Goal: Task Accomplishment & Management: Manage account settings

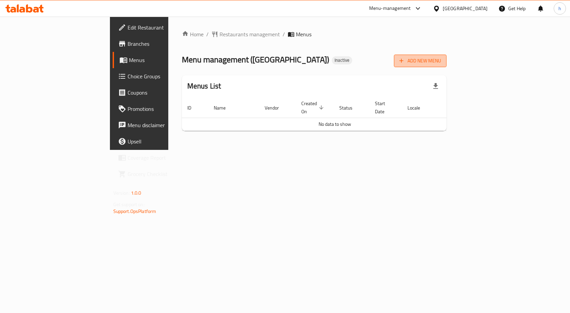
click at [447, 65] on button "Add New Menu" at bounding box center [420, 61] width 53 height 13
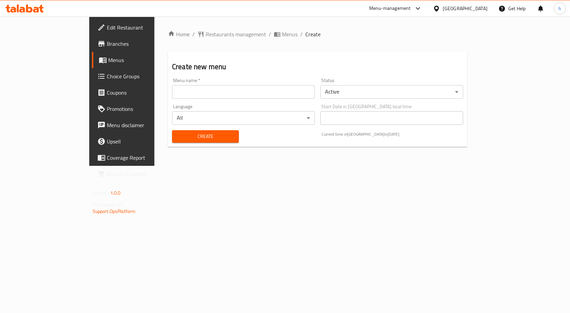
click at [196, 91] on input "text" at bounding box center [243, 92] width 143 height 14
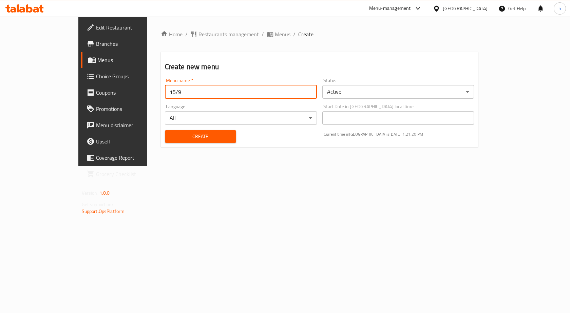
type input "15/9"
click at [184, 136] on span "Create" at bounding box center [200, 136] width 60 height 8
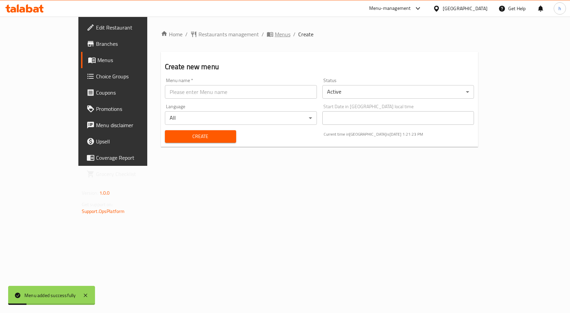
click at [275, 36] on span "Menus" at bounding box center [283, 34] width 16 height 8
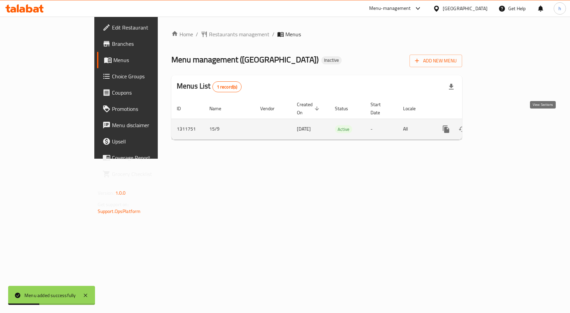
click at [499, 125] on icon "enhanced table" at bounding box center [495, 129] width 8 height 8
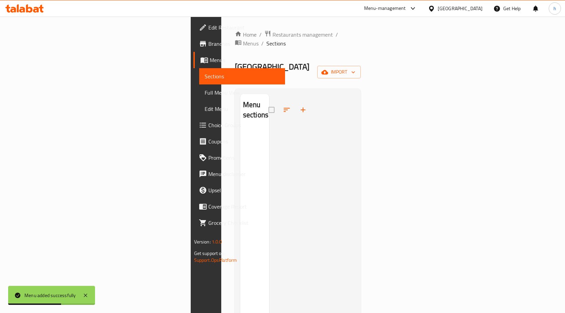
click at [361, 65] on div "Home / Restaurants management / Menus / Sections Seoul Street Cafe Inactive imp…" at bounding box center [298, 221] width 126 height 382
click at [357, 69] on icon "button" at bounding box center [353, 72] width 7 height 7
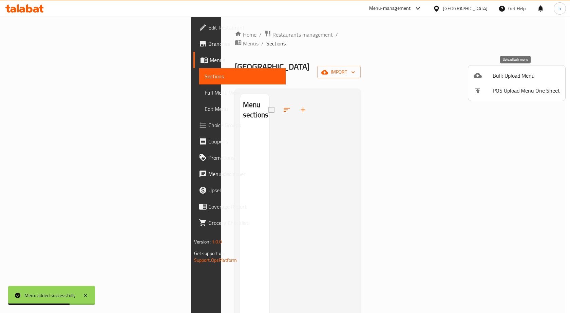
click at [530, 72] on span "Bulk Upload Menu" at bounding box center [526, 76] width 67 height 8
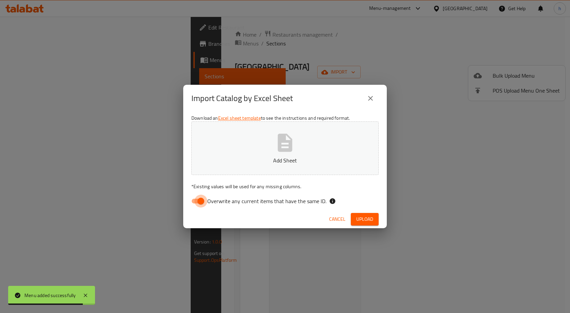
drag, startPoint x: 206, startPoint y: 204, endPoint x: 307, endPoint y: 171, distance: 107.1
click at [206, 204] on input "Overwrite any current items that have the same ID." at bounding box center [201, 201] width 39 height 13
checkbox input "false"
click at [310, 169] on button "Add Sheet" at bounding box center [284, 148] width 187 height 54
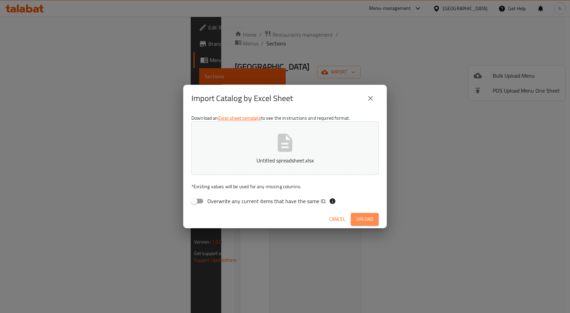
click at [362, 216] on span "Upload" at bounding box center [364, 219] width 17 height 8
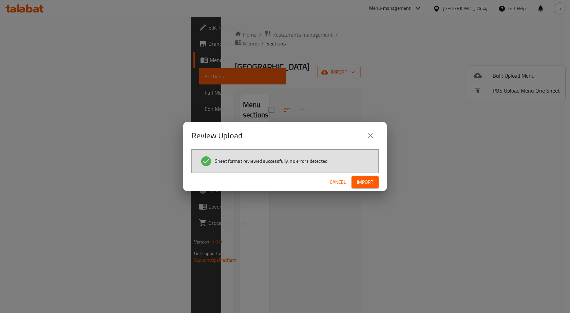
click at [364, 186] on span "Import" at bounding box center [365, 182] width 16 height 8
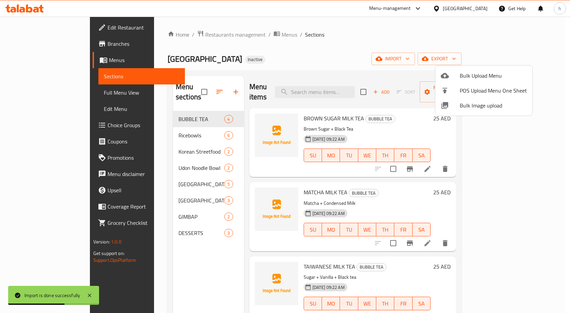
click at [143, 125] on div at bounding box center [285, 156] width 570 height 313
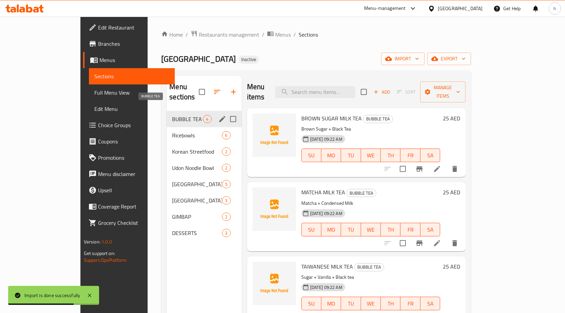
click at [172, 115] on span "BUBBLE TEA" at bounding box center [187, 119] width 31 height 8
click at [172, 131] on span "Ricebowls" at bounding box center [187, 135] width 31 height 8
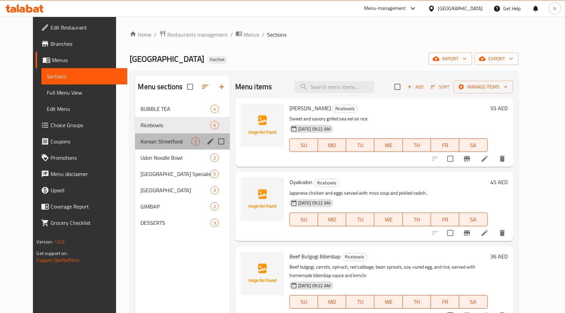
click at [165, 136] on div "Korean Streetfood 2" at bounding box center [182, 141] width 94 height 16
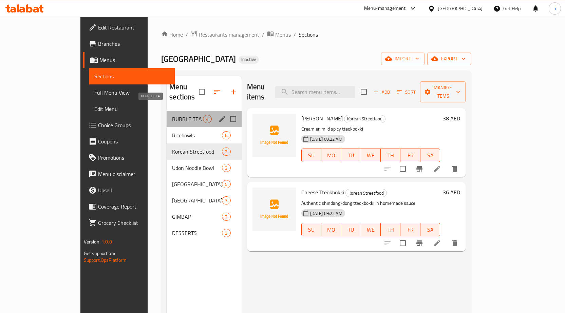
click at [172, 115] on span "BUBBLE TEA" at bounding box center [187, 119] width 31 height 8
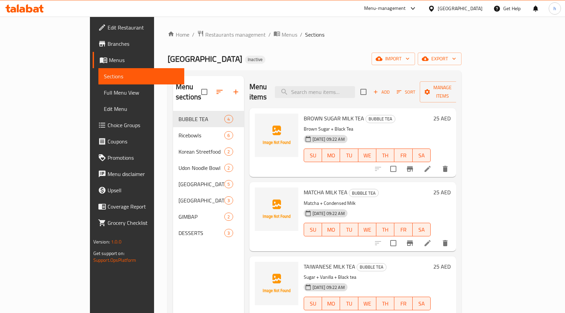
click at [104, 95] on span "Full Menu View" at bounding box center [141, 93] width 75 height 8
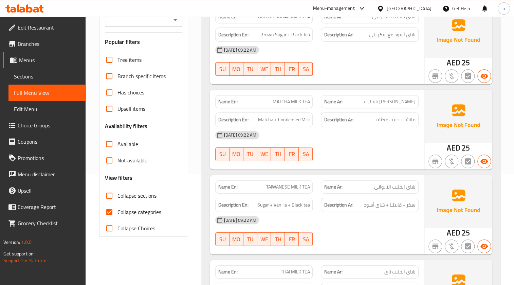
scroll to position [123, 0]
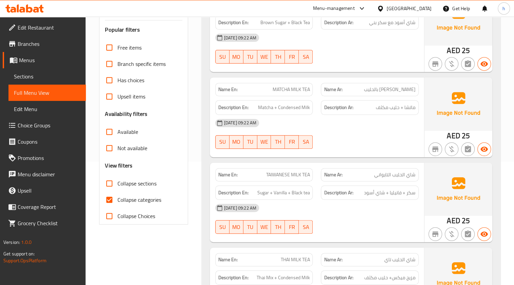
click at [112, 201] on input "Collapse categories" at bounding box center [109, 199] width 16 height 16
checkbox input "false"
click at [109, 184] on input "Collapse sections" at bounding box center [109, 183] width 16 height 16
checkbox input "true"
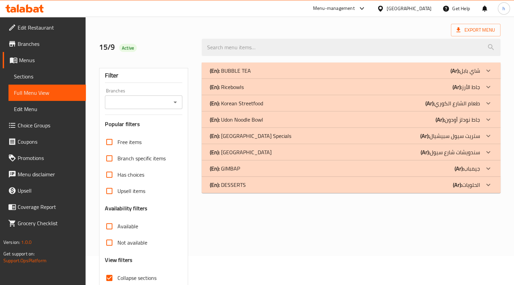
scroll to position [14, 0]
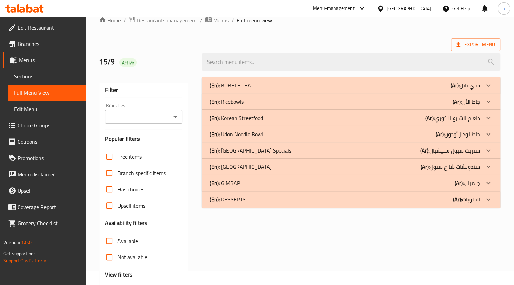
click at [341, 99] on div "(En): Ricebowls (Ar): جاط الأرز" at bounding box center [345, 101] width 270 height 8
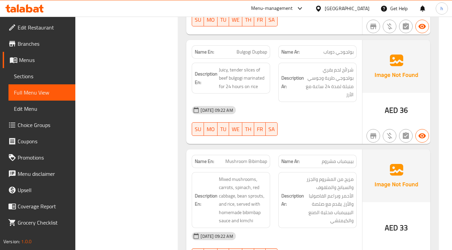
scroll to position [570, 0]
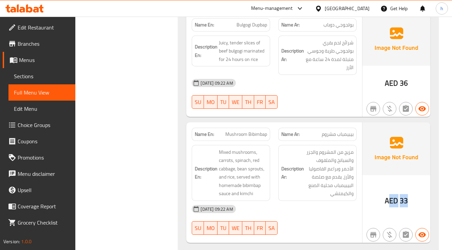
drag, startPoint x: 391, startPoint y: 201, endPoint x: 412, endPoint y: 199, distance: 21.8
click at [412, 199] on div "AED 33" at bounding box center [396, 183] width 68 height 121
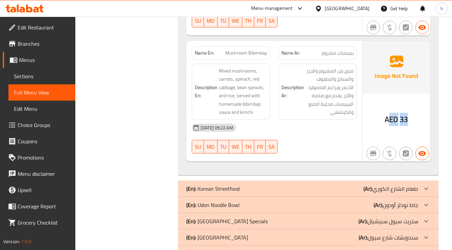
scroll to position [679, 0]
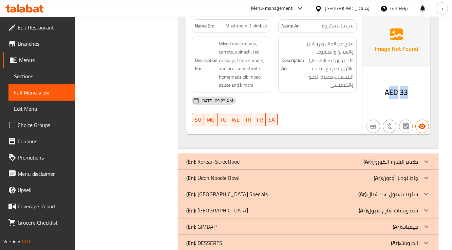
click at [293, 162] on div "(En): Korean Streetfood (Ar): طعام الشارع الكوري" at bounding box center [301, 162] width 231 height 8
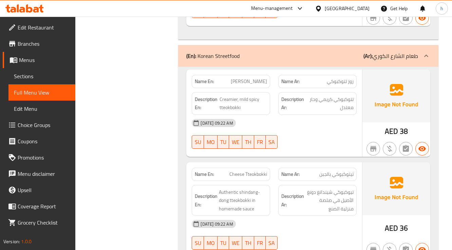
scroll to position [787, 0]
drag, startPoint x: 237, startPoint y: 82, endPoint x: 267, endPoint y: 79, distance: 30.7
click at [267, 79] on span "Rose Tteokbokki" at bounding box center [249, 81] width 36 height 7
click at [233, 97] on span "Creamier, mild spicy tteokbokki" at bounding box center [244, 103] width 48 height 17
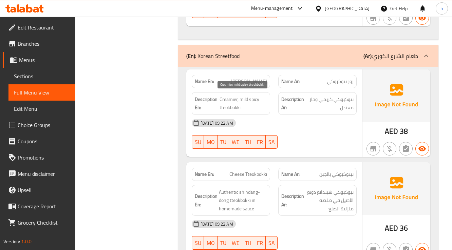
click at [232, 108] on span "Creamier, mild spicy tteokbokki" at bounding box center [244, 103] width 48 height 17
click at [248, 97] on span "Creamier, mild spicy tteokbokki" at bounding box center [244, 103] width 48 height 17
click at [251, 96] on span "Creamier, mild spicy tteokbokki" at bounding box center [244, 103] width 48 height 17
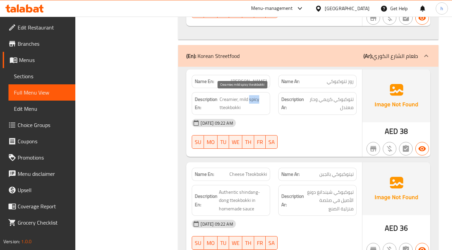
click at [251, 96] on span "Creamier, mild spicy tteokbokki" at bounding box center [244, 103] width 48 height 17
click at [231, 97] on span "Creamier, mild spicy tteokbokki" at bounding box center [244, 103] width 48 height 17
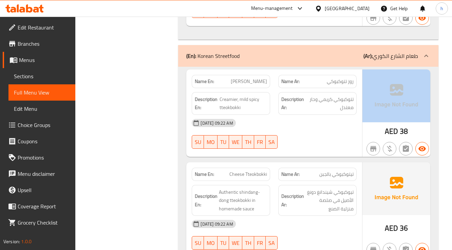
drag, startPoint x: 381, startPoint y: 126, endPoint x: 470, endPoint y: 126, distance: 88.2
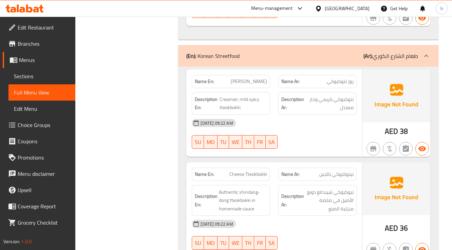
click at [314, 134] on div "15-09-2025 09:22 AM SU MO TU WE TH FR SA" at bounding box center [274, 134] width 173 height 38
drag, startPoint x: 223, startPoint y: 96, endPoint x: 258, endPoint y: 98, distance: 35.7
click at [258, 98] on span "Creamier, mild spicy tteokbokki" at bounding box center [244, 103] width 48 height 17
drag, startPoint x: 330, startPoint y: 96, endPoint x: 315, endPoint y: 109, distance: 19.3
click at [315, 109] on span "تتوكبوكي كريمي وحار معتدل" at bounding box center [329, 103] width 47 height 17
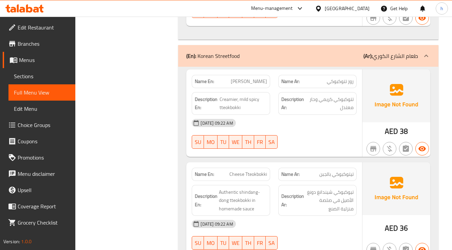
click at [328, 130] on div "15-09-2025 09:22 AM SU MO TU WE TH FR SA" at bounding box center [274, 134] width 173 height 38
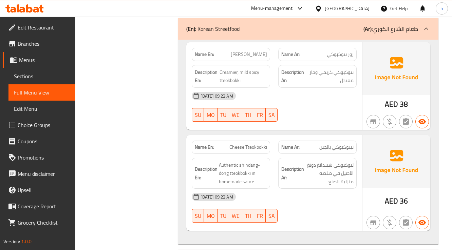
scroll to position [842, 0]
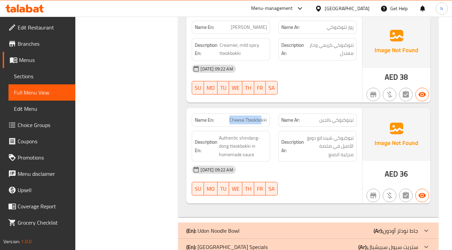
drag, startPoint x: 223, startPoint y: 122, endPoint x: 262, endPoint y: 119, distance: 39.5
click at [262, 119] on div "Name En: Cheese Tteokbokki" at bounding box center [231, 120] width 78 height 13
click at [262, 134] on span "Authentic shindang-dong tteokbokki in homemade sauce" at bounding box center [243, 146] width 48 height 25
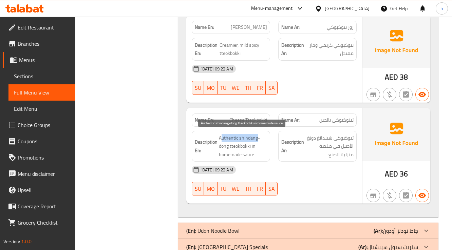
drag, startPoint x: 221, startPoint y: 134, endPoint x: 257, endPoint y: 132, distance: 36.0
click at [257, 134] on span "Authentic shindang-dong tteokbokki in homemade sauce" at bounding box center [243, 146] width 48 height 25
click at [226, 145] on span "Authentic shindang-dong tteokbokki in homemade sauce" at bounding box center [243, 146] width 48 height 25
drag, startPoint x: 220, startPoint y: 144, endPoint x: 228, endPoint y: 144, distance: 8.1
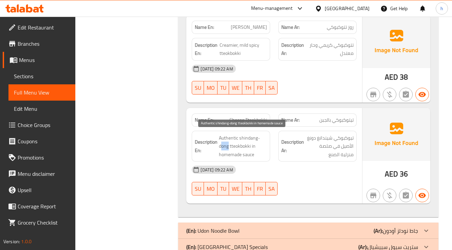
click at [228, 144] on span "Authentic shindang-dong tteokbokki in homemade sauce" at bounding box center [243, 146] width 48 height 25
drag, startPoint x: 230, startPoint y: 145, endPoint x: 242, endPoint y: 145, distance: 11.9
click at [242, 145] on span "Authentic shindang-dong tteokbokki in homemade sauce" at bounding box center [243, 146] width 48 height 25
drag, startPoint x: 253, startPoint y: 147, endPoint x: 261, endPoint y: 154, distance: 11.0
click at [261, 154] on span "Authentic shindang-dong tteokbokki in homemade sauce" at bounding box center [243, 146] width 48 height 25
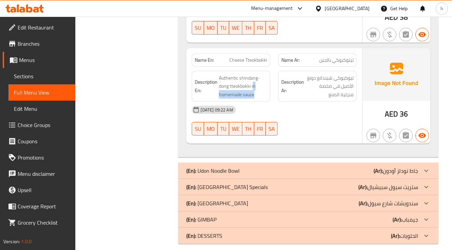
scroll to position [907, 0]
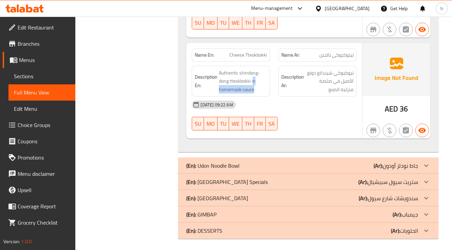
click at [289, 166] on div "(En): Udon Noodle Bowl (Ar): جاط نودلز أودون" at bounding box center [301, 166] width 231 height 8
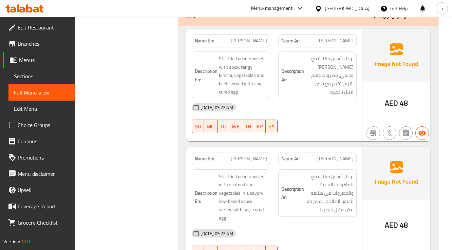
scroll to position [1043, 0]
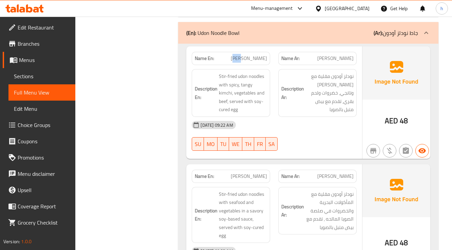
drag, startPoint x: 245, startPoint y: 56, endPoint x: 251, endPoint y: 56, distance: 6.8
click at [251, 56] on span "Kimchi Udon" at bounding box center [249, 58] width 36 height 7
click at [267, 55] on span "Kimchi Udon" at bounding box center [249, 58] width 36 height 7
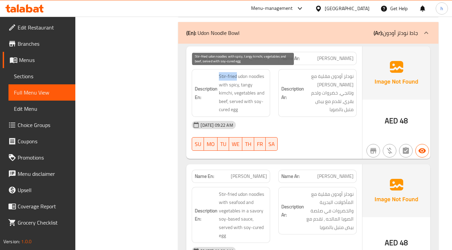
drag, startPoint x: 219, startPoint y: 72, endPoint x: 236, endPoint y: 72, distance: 17.3
click at [236, 72] on span "Stir-fried udon noodles with spicy, tangy kimchi, vegetables and beef, served w…" at bounding box center [243, 93] width 48 height 42
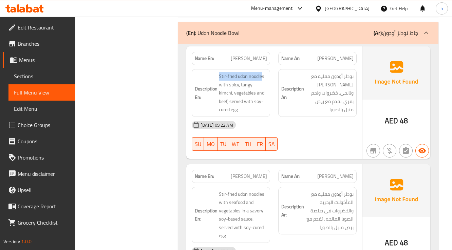
drag, startPoint x: 263, startPoint y: 74, endPoint x: 215, endPoint y: 70, distance: 48.4
click at [215, 72] on h6 "Description En: Stir-fried udon noodles with spicy, tangy kimchi, vegetables an…" at bounding box center [231, 93] width 72 height 42
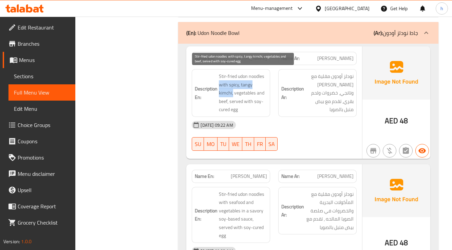
drag, startPoint x: 220, startPoint y: 83, endPoint x: 267, endPoint y: 83, distance: 46.5
click at [267, 83] on span "Stir-fried udon noodles with spicy, tangy kimchi, vegetables and beef, served w…" at bounding box center [243, 93] width 48 height 42
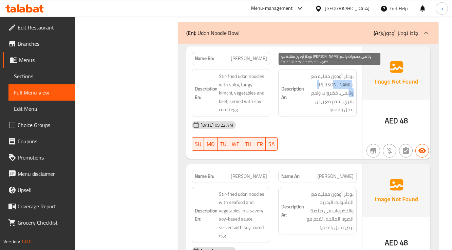
drag, startPoint x: 336, startPoint y: 83, endPoint x: 312, endPoint y: 86, distance: 24.2
click at [313, 86] on span "نودلز أودون مقلية مع كيمتشي حار وتانجي، خضروات ولحم بقري، تقدم مع بيض متبل بالص…" at bounding box center [329, 93] width 48 height 42
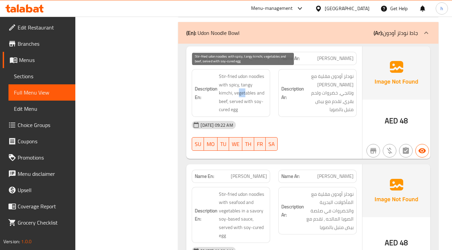
drag, startPoint x: 223, startPoint y: 89, endPoint x: 243, endPoint y: 88, distance: 20.0
click at [231, 89] on span "Stir-fried udon noodles with spicy, tangy kimchi, vegetables and beef, served w…" at bounding box center [243, 93] width 48 height 42
click at [252, 88] on span "Stir-fried udon noodles with spicy, tangy kimchi, vegetables and beef, served w…" at bounding box center [243, 93] width 48 height 42
drag, startPoint x: 246, startPoint y: 89, endPoint x: 256, endPoint y: 91, distance: 10.7
click at [256, 91] on span "Stir-fried udon noodles with spicy, tangy kimchi, vegetables and beef, served w…" at bounding box center [243, 93] width 48 height 42
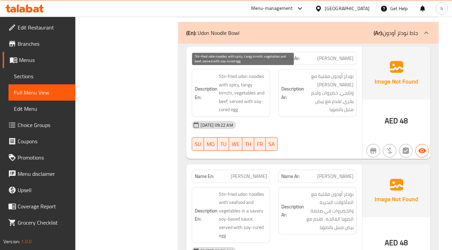
click at [239, 95] on span "Stir-fried udon noodles with spicy, tangy kimchi, vegetables and beef, served w…" at bounding box center [243, 93] width 48 height 42
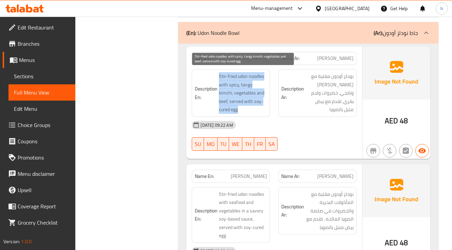
drag, startPoint x: 214, startPoint y: 99, endPoint x: 254, endPoint y: 107, distance: 40.2
click at [254, 107] on h6 "Description En: Stir-fried udon noodles with spicy, tangy kimchi, vegetables an…" at bounding box center [231, 93] width 72 height 42
click at [252, 106] on span "Stir-fried udon noodles with spicy, tangy kimchi, vegetables and beef, served w…" at bounding box center [243, 93] width 48 height 42
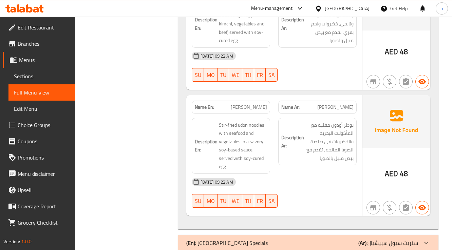
scroll to position [1124, 0]
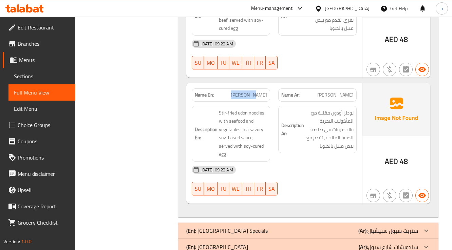
drag, startPoint x: 246, startPoint y: 91, endPoint x: 272, endPoint y: 94, distance: 26.6
click at [272, 94] on div "Name En: Yaki Udon" at bounding box center [231, 94] width 87 height 21
click at [241, 112] on span "Stir-fried udon noodles with seafood and vegetables in a savory soy-based sauce…" at bounding box center [243, 134] width 48 height 50
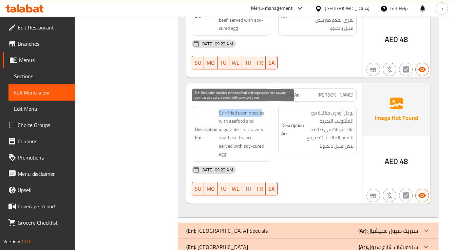
drag, startPoint x: 218, startPoint y: 112, endPoint x: 263, endPoint y: 107, distance: 44.7
click at [263, 109] on h6 "Description En: Stir-fried udon noodles with seafood and vegetables in a savory…" at bounding box center [231, 134] width 72 height 50
drag, startPoint x: 217, startPoint y: 119, endPoint x: 259, endPoint y: 119, distance: 42.1
click at [259, 119] on h6 "Description En: Stir-fried udon noodles with seafood and vegetables in a savory…" at bounding box center [231, 134] width 72 height 50
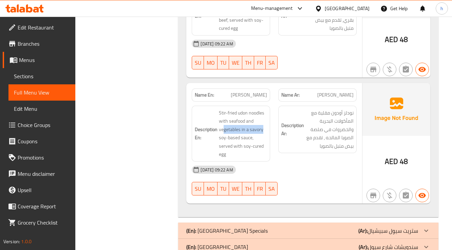
drag, startPoint x: 223, startPoint y: 129, endPoint x: 271, endPoint y: 126, distance: 48.9
click at [271, 126] on div "Description En: Stir-fried udon noodles with seafood and vegetables in a savory…" at bounding box center [231, 134] width 87 height 64
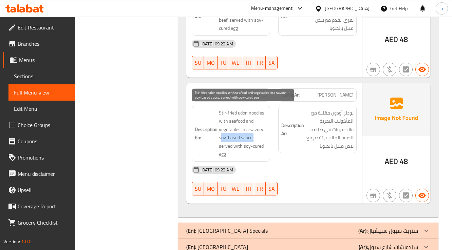
drag, startPoint x: 221, startPoint y: 134, endPoint x: 254, endPoint y: 131, distance: 33.7
click at [254, 131] on span "Stir-fried udon noodles with seafood and vegetables in a savory soy-based sauce…" at bounding box center [243, 134] width 48 height 50
click at [249, 127] on span "Stir-fried udon noodles with seafood and vegetables in a savory soy-based sauce…" at bounding box center [243, 134] width 48 height 50
drag, startPoint x: 220, startPoint y: 126, endPoint x: 265, endPoint y: 126, distance: 45.1
click at [265, 126] on span "Stir-fried udon noodles with seafood and vegetables in a savory soy-based sauce…" at bounding box center [243, 134] width 48 height 50
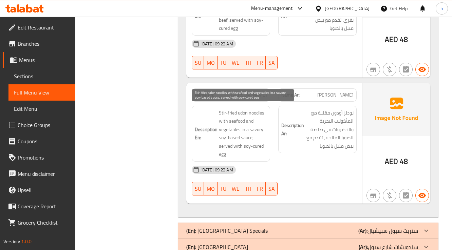
click at [243, 136] on span "Stir-fried udon noodles with seafood and vegetables in a savory soy-based sauce…" at bounding box center [243, 134] width 48 height 50
click at [232, 136] on span "Stir-fried udon noodles with seafood and vegetables in a savory soy-based sauce…" at bounding box center [243, 134] width 48 height 50
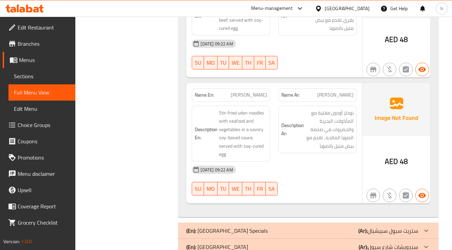
drag, startPoint x: 142, startPoint y: 1, endPoint x: 81, endPoint y: 4, distance: 60.1
click at [81, 4] on div "Menu-management United Arab Emirates Get Help h" at bounding box center [226, 8] width 452 height 16
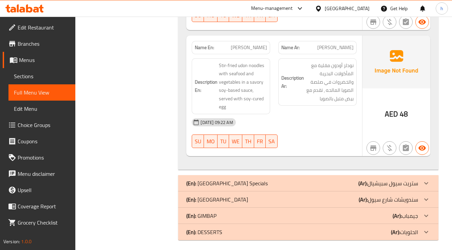
scroll to position [1172, 0]
click at [322, 183] on div "(En): Seoul Street Specials (Ar): ستريت سيول سبيشيال" at bounding box center [301, 183] width 231 height 8
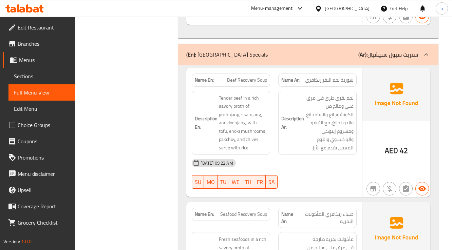
scroll to position [1308, 0]
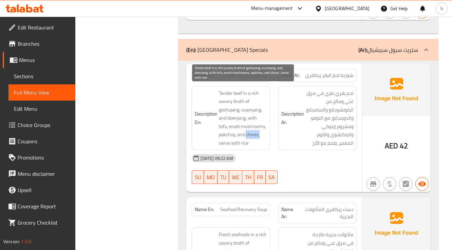
drag, startPoint x: 246, startPoint y: 130, endPoint x: 259, endPoint y: 131, distance: 13.6
click at [259, 131] on span "Tender beef in a rich savory broth of gochujang, ssamjang, and doenjang, with t…" at bounding box center [243, 118] width 48 height 58
click at [258, 132] on span "Tender beef in a rich savory broth of gochujang, ssamjang, and doenjang, with t…" at bounding box center [243, 118] width 48 height 58
click at [248, 132] on span "Tender beef in a rich savory broth of gochujang, ssamjang, and doenjang, with t…" at bounding box center [243, 118] width 48 height 58
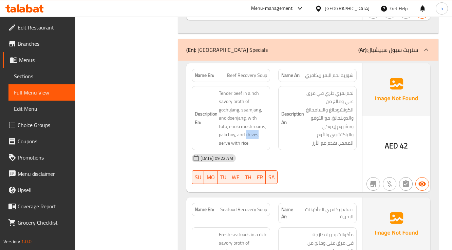
copy span "chives"
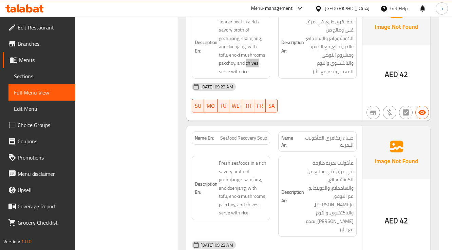
scroll to position [1389, 0]
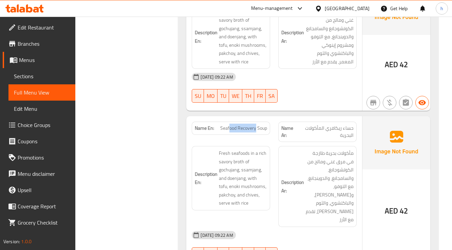
drag, startPoint x: 228, startPoint y: 127, endPoint x: 257, endPoint y: 127, distance: 28.2
click at [257, 127] on span "Seafood Recovery Soup" at bounding box center [243, 128] width 47 height 7
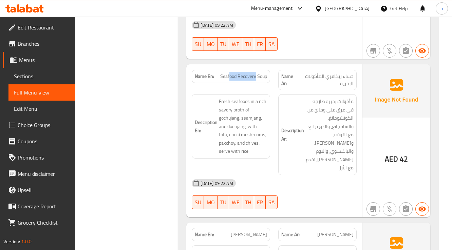
scroll to position [1444, 0]
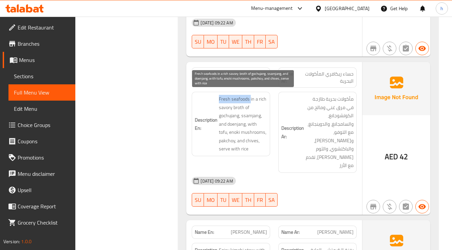
drag, startPoint x: 217, startPoint y: 94, endPoint x: 250, endPoint y: 95, distance: 33.6
click at [250, 95] on h6 "Description En: Fresh seafoods in a rich savory broth of gochujang, ssamjang, a…" at bounding box center [231, 124] width 72 height 58
drag, startPoint x: 251, startPoint y: 95, endPoint x: 266, endPoint y: 107, distance: 18.1
click at [266, 107] on span "Fresh seafoods in a rich savory broth of gochujang, ssamjang, and doenjang, wit…" at bounding box center [243, 124] width 48 height 58
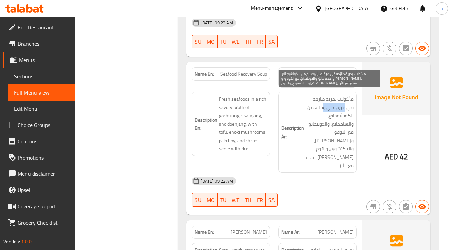
drag, startPoint x: 345, startPoint y: 105, endPoint x: 318, endPoint y: 105, distance: 26.8
click at [319, 105] on span "مأكولات بحرية طازجة في مرق غني ومالح من الكوتشوجانغ، والسامجانغ، والدوينجانغ، م…" at bounding box center [329, 132] width 48 height 75
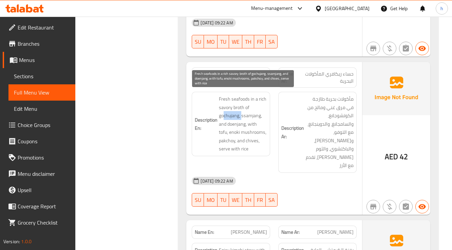
drag, startPoint x: 224, startPoint y: 113, endPoint x: 242, endPoint y: 112, distance: 17.7
click at [242, 112] on span "Fresh seafoods in a rich savory broth of gochujang, ssamjang, and doenjang, wit…" at bounding box center [243, 124] width 48 height 58
drag, startPoint x: 249, startPoint y: 113, endPoint x: 256, endPoint y: 113, distance: 6.8
click at [256, 113] on span "Fresh seafoods in a rich savory broth of gochujang, ssamjang, and doenjang, wit…" at bounding box center [243, 124] width 48 height 58
drag, startPoint x: 226, startPoint y: 120, endPoint x: 238, endPoint y: 117, distance: 12.6
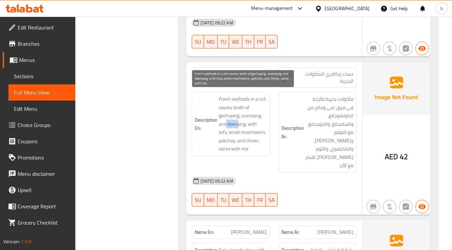
click at [238, 117] on span "Fresh seafoods in a rich savory broth of gochujang, ssamjang, and doenjang, wit…" at bounding box center [243, 124] width 48 height 58
drag, startPoint x: 247, startPoint y: 118, endPoint x: 265, endPoint y: 120, distance: 18.1
click at [265, 120] on span "Fresh seafoods in a rich savory broth of gochujang, ssamjang, and doenjang, wit…" at bounding box center [243, 124] width 48 height 58
drag, startPoint x: 221, startPoint y: 131, endPoint x: 250, endPoint y: 128, distance: 29.4
click at [250, 128] on span "Fresh seafoods in a rich savory broth of gochujang, ssamjang, and doenjang, wit…" at bounding box center [243, 124] width 48 height 58
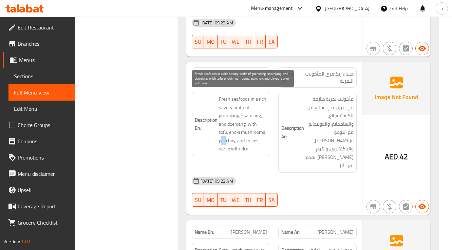
drag, startPoint x: 221, startPoint y: 137, endPoint x: 227, endPoint y: 137, distance: 6.1
click at [226, 137] on span "Fresh seafoods in a rich savory broth of gochujang, ssamjang, and doenjang, wit…" at bounding box center [243, 124] width 48 height 58
drag, startPoint x: 243, startPoint y: 137, endPoint x: 256, endPoint y: 137, distance: 13.2
click at [256, 137] on span "Fresh seafoods in a rich savory broth of gochujang, ssamjang, and doenjang, wit…" at bounding box center [243, 124] width 48 height 58
drag, startPoint x: 233, startPoint y: 147, endPoint x: 246, endPoint y: 148, distance: 12.3
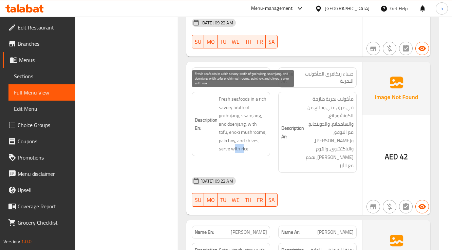
click at [246, 148] on span "Fresh seafoods in a rich savory broth of gochujang, ssamjang, and doenjang, wit…" at bounding box center [243, 124] width 48 height 58
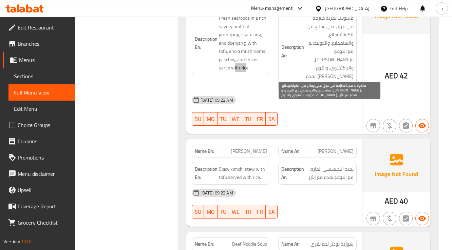
scroll to position [1525, 0]
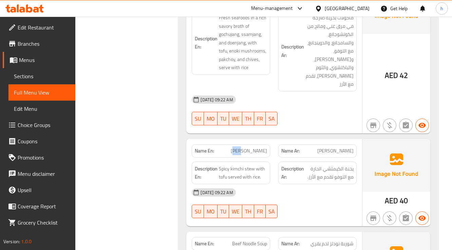
drag, startPoint x: 244, startPoint y: 140, endPoint x: 253, endPoint y: 141, distance: 9.2
click at [253, 148] on span "Kimchi Jjigae" at bounding box center [249, 151] width 36 height 7
click at [251, 165] on span "Spicy kimchi stew with tofu served with rice." at bounding box center [243, 173] width 48 height 17
drag, startPoint x: 251, startPoint y: 157, endPoint x: 221, endPoint y: 156, distance: 30.9
click at [221, 165] on span "Spicy kimchi stew with tofu served with rice." at bounding box center [243, 173] width 48 height 17
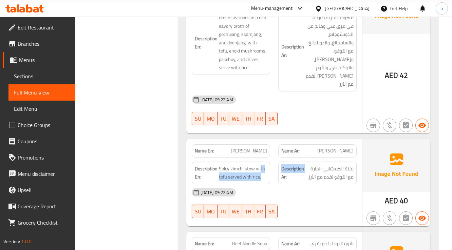
drag, startPoint x: 260, startPoint y: 158, endPoint x: 275, endPoint y: 162, distance: 15.8
click at [275, 162] on div "Description En: Spicy kimchi stew with tofu served with rice. Description Ar: ي…" at bounding box center [274, 173] width 173 height 31
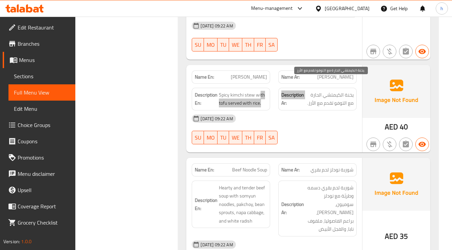
scroll to position [1634, 0]
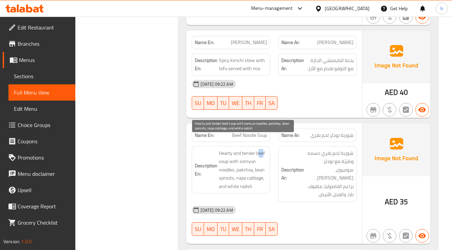
drag, startPoint x: 264, startPoint y: 140, endPoint x: 259, endPoint y: 140, distance: 4.4
click at [259, 149] on span "Hearty and tender beef soup with somyun noodles, pakchoy, bean sprouts, napa ca…" at bounding box center [243, 170] width 48 height 42
drag, startPoint x: 228, startPoint y: 151, endPoint x: 221, endPoint y: 140, distance: 13.0
click at [221, 149] on span "Hearty and tender beef soup with somyun noodles, pakchoy, bean sprouts, napa ca…" at bounding box center [243, 170] width 48 height 42
drag, startPoint x: 240, startPoint y: 151, endPoint x: 234, endPoint y: 156, distance: 7.7
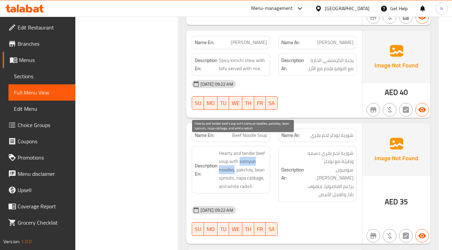
click at [234, 156] on span "Hearty and tender beef soup with somyun noodles, pakchoy, bean sprouts, napa ca…" at bounding box center [243, 170] width 48 height 42
drag, startPoint x: 237, startPoint y: 158, endPoint x: 251, endPoint y: 158, distance: 14.3
click at [251, 158] on span "Hearty and tender beef soup with somyun noodles, pakchoy, bean sprouts, napa ca…" at bounding box center [243, 170] width 48 height 42
drag, startPoint x: 259, startPoint y: 160, endPoint x: 229, endPoint y: 168, distance: 30.2
click at [229, 168] on span "Hearty and tender beef soup with somyun noodles, pakchoy, bean sprouts, napa ca…" at bounding box center [243, 170] width 48 height 42
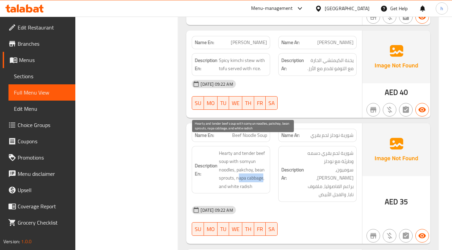
drag, startPoint x: 239, startPoint y: 166, endPoint x: 264, endPoint y: 168, distance: 25.2
click at [264, 168] on span "Hearty and tender beef soup with somyun noodles, pakchoy, bean sprouts, napa ca…" at bounding box center [243, 170] width 48 height 42
drag, startPoint x: 228, startPoint y: 176, endPoint x: 246, endPoint y: 175, distance: 18.0
click at [246, 175] on span "Hearty and tender beef soup with somyun noodles, pakchoy, bean sprouts, napa ca…" at bounding box center [243, 170] width 48 height 42
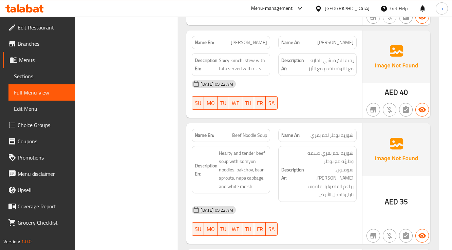
click at [269, 202] on div "15-09-2025 09:22 AM" at bounding box center [274, 210] width 173 height 16
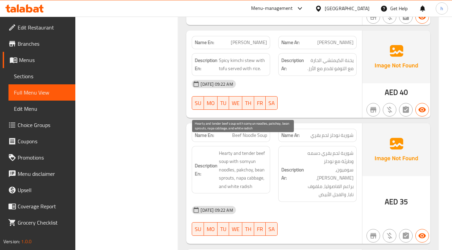
click at [241, 174] on span "Hearty and tender beef soup with somyun noodles, pakchoy, bean sprouts, napa ca…" at bounding box center [243, 170] width 48 height 42
click at [244, 174] on span "Hearty and tender beef soup with somyun noodles, pakchoy, bean sprouts, napa ca…" at bounding box center [243, 170] width 48 height 42
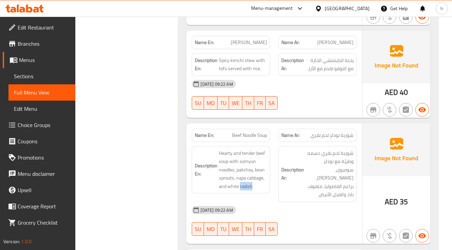
copy span "radish"
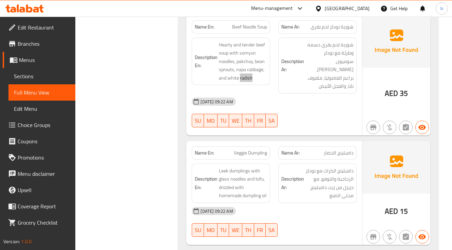
scroll to position [1769, 0]
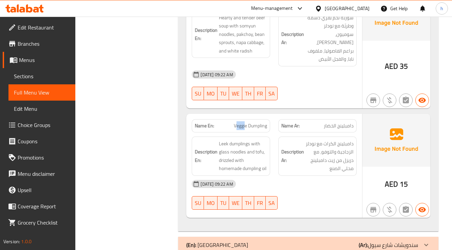
drag, startPoint x: 236, startPoint y: 106, endPoint x: 246, endPoint y: 106, distance: 10.9
click at [246, 123] on span "Veggie Dumpling" at bounding box center [250, 126] width 33 height 7
drag, startPoint x: 253, startPoint y: 106, endPoint x: 263, endPoint y: 107, distance: 9.7
click at [263, 123] on span "Veggie Dumpling" at bounding box center [250, 126] width 33 height 7
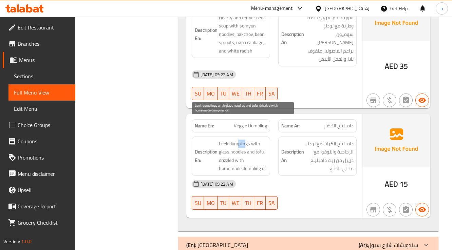
drag, startPoint x: 244, startPoint y: 124, endPoint x: 237, endPoint y: 123, distance: 7.5
click at [237, 140] on span "Leek dumplings with glass noodles and tofu, drizzled with homemade dumpling oil" at bounding box center [243, 156] width 48 height 33
click at [219, 140] on span "Leek dumplings with glass noodles and tofu, drizzled with homemade dumpling oil" at bounding box center [243, 156] width 48 height 33
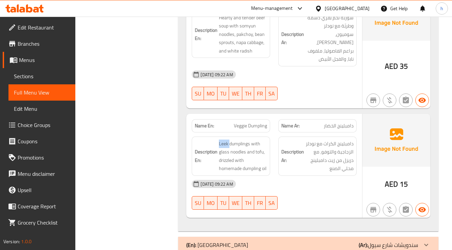
copy span "Leek"
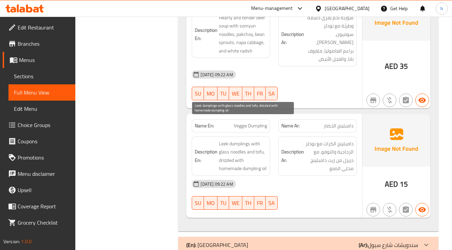
click at [264, 140] on span "Leek dumplings with glass noodles and tofu, drizzled with homemade dumpling oil" at bounding box center [243, 156] width 48 height 33
drag, startPoint x: 222, startPoint y: 121, endPoint x: 249, endPoint y: 123, distance: 27.2
click at [249, 140] on span "Leek dumplings with glass noodles and tofu, drizzled with homemade dumpling oil" at bounding box center [243, 156] width 48 height 33
drag, startPoint x: 239, startPoint y: 132, endPoint x: 262, endPoint y: 130, distance: 23.2
click at [262, 140] on span "Leek dumplings with glass noodles and tofu, drizzled with homemade dumpling oil" at bounding box center [243, 156] width 48 height 33
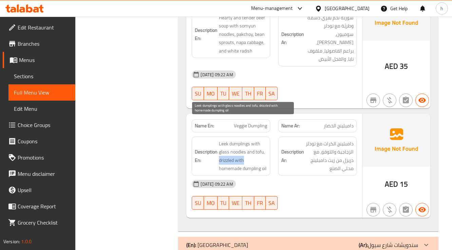
drag, startPoint x: 219, startPoint y: 140, endPoint x: 243, endPoint y: 140, distance: 24.8
click at [243, 140] on h6 "Description En: Leek dumplings with glass noodles and tofu, drizzled with homem…" at bounding box center [231, 156] width 72 height 33
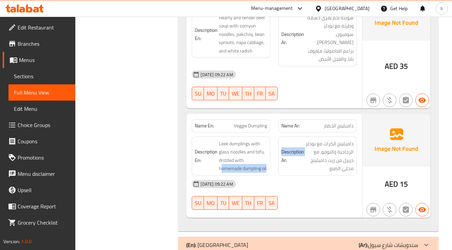
drag, startPoint x: 222, startPoint y: 148, endPoint x: 277, endPoint y: 149, distance: 54.6
click at [277, 149] on div "Description En: Leek dumplings with glass noodles and tofu, drizzled with homem…" at bounding box center [274, 157] width 173 height 48
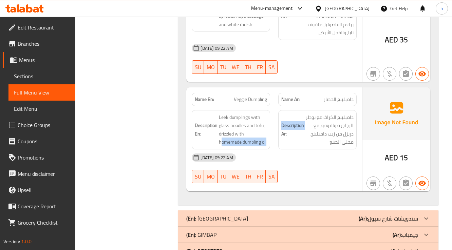
scroll to position [1798, 0]
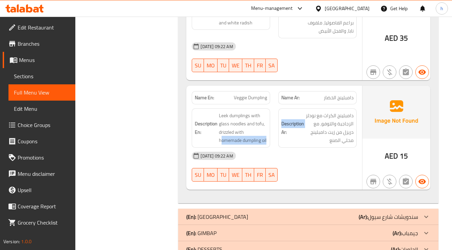
click at [233, 213] on p "(En): Seoul Street Sandwiches" at bounding box center [217, 217] width 62 height 8
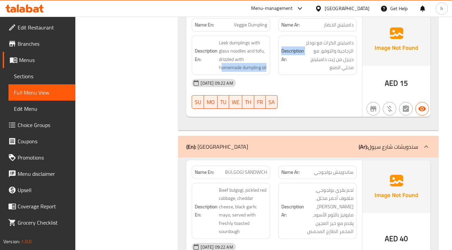
scroll to position [1879, 0]
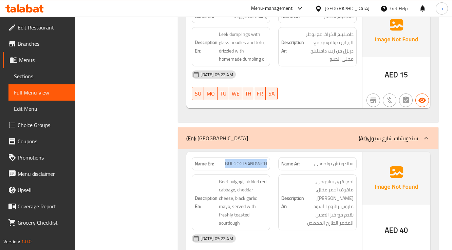
drag, startPoint x: 225, startPoint y: 143, endPoint x: 269, endPoint y: 144, distance: 43.5
click at [269, 157] on div "Name En: BULGOGI SANDWICH" at bounding box center [231, 163] width 78 height 13
click at [243, 161] on span "BULGOGI SANDWICH" at bounding box center [246, 164] width 42 height 7
click at [232, 161] on span "BULGOGI SANDWICH" at bounding box center [246, 164] width 42 height 7
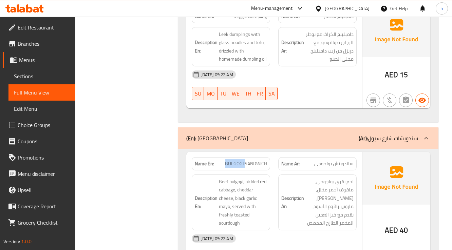
click at [232, 161] on span "BULGOGI SANDWICH" at bounding box center [246, 164] width 42 height 7
click at [261, 161] on span "BULGOGI SANDWICH" at bounding box center [246, 164] width 42 height 7
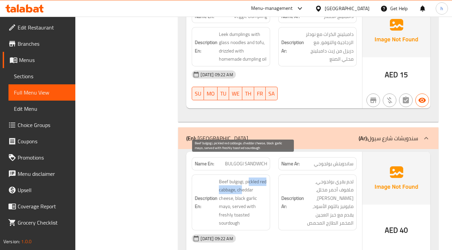
drag, startPoint x: 249, startPoint y: 161, endPoint x: 243, endPoint y: 173, distance: 14.1
click at [243, 178] on span "Beef bulgogi, pickled red cabbage, cheddar cheese, black garlic mayo, served wi…" at bounding box center [243, 203] width 48 height 50
drag, startPoint x: 237, startPoint y: 186, endPoint x: 256, endPoint y: 199, distance: 23.1
click at [256, 199] on span "Beef bulgogi, pickled red cabbage, cheddar cheese, black garlic mayo, served wi…" at bounding box center [243, 203] width 48 height 50
click at [245, 197] on span "Beef bulgogi, pickled red cabbage, cheddar cheese, black garlic mayo, served wi…" at bounding box center [243, 203] width 48 height 50
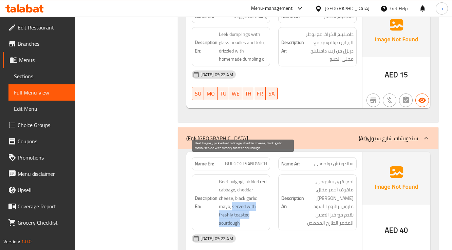
drag, startPoint x: 232, startPoint y: 184, endPoint x: 246, endPoint y: 205, distance: 25.2
click at [246, 205] on span "Beef bulgogi, pickled red cabbage, cheddar cheese, black garlic mayo, served wi…" at bounding box center [243, 203] width 48 height 50
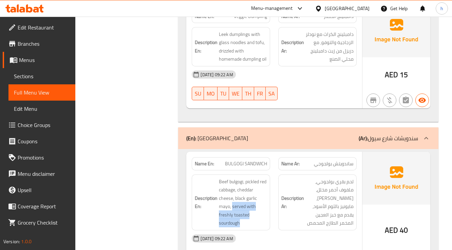
copy span "served with freshly toasted sourdough"
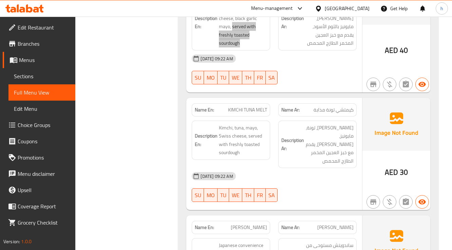
scroll to position [2069, 0]
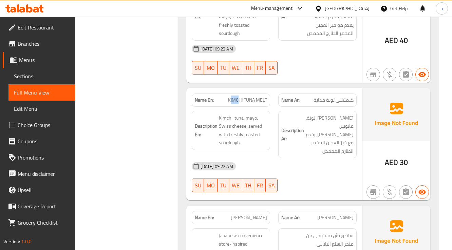
drag, startPoint x: 229, startPoint y: 77, endPoint x: 242, endPoint y: 77, distance: 12.2
click at [239, 97] on span "KIMCHI TUNA MELT" at bounding box center [247, 100] width 39 height 7
drag, startPoint x: 249, startPoint y: 76, endPoint x: 267, endPoint y: 81, distance: 18.7
click at [267, 97] on span "KIMCHI TUNA MELT" at bounding box center [247, 100] width 39 height 7
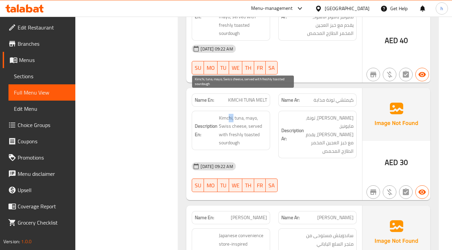
drag, startPoint x: 228, startPoint y: 99, endPoint x: 235, endPoint y: 100, distance: 6.9
click at [235, 114] on span "Kimchi, tuna, mayo, Swiss cheese, served with freshly toasted sourdough" at bounding box center [243, 130] width 48 height 33
drag, startPoint x: 242, startPoint y: 99, endPoint x: 248, endPoint y: 100, distance: 6.3
click at [247, 114] on span "Kimchi, tuna, mayo, Swiss cheese, served with freshly toasted sourdough" at bounding box center [243, 130] width 48 height 33
drag, startPoint x: 224, startPoint y: 106, endPoint x: 241, endPoint y: 109, distance: 17.5
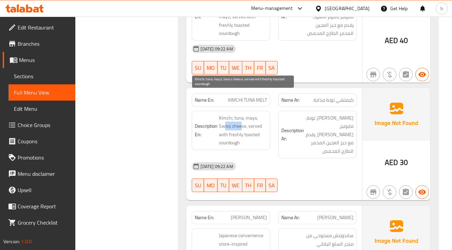
click at [241, 114] on span "Kimchi, tuna, mayo, Swiss cheese, served with freshly toasted sourdough" at bounding box center [243, 130] width 48 height 33
drag, startPoint x: 251, startPoint y: 106, endPoint x: 264, endPoint y: 108, distance: 13.4
click at [264, 114] on span "Kimchi, tuna, mayo, Swiss cheese, served with freshly toasted sourdough" at bounding box center [243, 130] width 48 height 33
drag, startPoint x: 224, startPoint y: 115, endPoint x: 263, endPoint y: 114, distance: 38.4
click at [263, 114] on span "Kimchi, tuna, mayo, Swiss cheese, served with freshly toasted sourdough" at bounding box center [243, 130] width 48 height 33
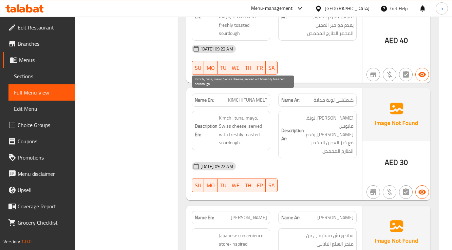
click at [239, 122] on span "Kimchi, tuna, mayo, Swiss cheese, served with freshly toasted sourdough" at bounding box center [243, 130] width 48 height 33
copy span "sourdough"
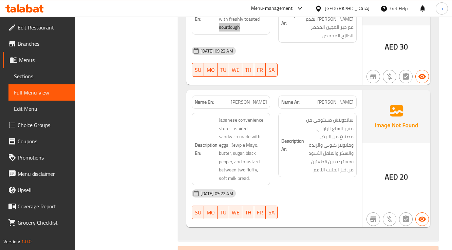
scroll to position [2189, 0]
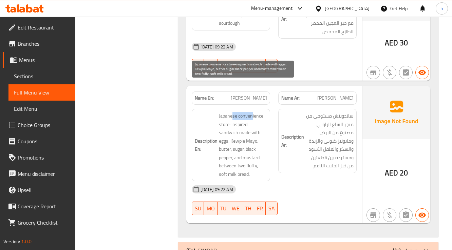
drag, startPoint x: 232, startPoint y: 84, endPoint x: 259, endPoint y: 83, distance: 26.5
click at [255, 112] on span "Japanese convenience store-inspired sandwich made with eggs, Kewpie Mayo, butte…" at bounding box center [243, 145] width 48 height 67
drag, startPoint x: 249, startPoint y: 97, endPoint x: 257, endPoint y: 97, distance: 8.5
click at [257, 112] on span "Japanese convenience store-inspired sandwich made with eggs, Kewpie Mayo, butte…" at bounding box center [243, 145] width 48 height 67
drag, startPoint x: 224, startPoint y: 103, endPoint x: 250, endPoint y: 102, distance: 25.8
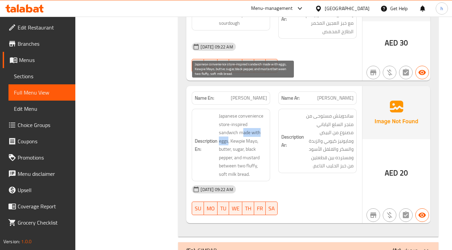
click at [250, 112] on span "Japanese convenience store-inspired sandwich made with eggs, Kewpie Mayo, butte…" at bounding box center [243, 145] width 48 height 67
click at [262, 112] on span "Japanese convenience store-inspired sandwich made with eggs, Kewpie Mayo, butte…" at bounding box center [243, 145] width 48 height 67
drag, startPoint x: 237, startPoint y: 111, endPoint x: 241, endPoint y: 111, distance: 4.4
click at [241, 112] on span "Japanese convenience store-inspired sandwich made with eggs, Kewpie Mayo, butte…" at bounding box center [243, 145] width 48 height 67
click at [251, 112] on span "Japanese convenience store-inspired sandwich made with eggs, Kewpie Mayo, butte…" at bounding box center [243, 145] width 48 height 67
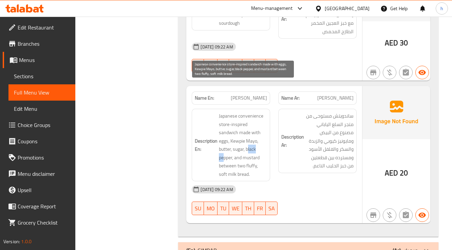
drag, startPoint x: 222, startPoint y: 118, endPoint x: 234, endPoint y: 121, distance: 12.4
click at [234, 121] on span "Japanese convenience store-inspired sandwich made with eggs, Kewpie Mayo, butte…" at bounding box center [243, 145] width 48 height 67
drag, startPoint x: 249, startPoint y: 120, endPoint x: 234, endPoint y: 138, distance: 23.9
click at [234, 138] on span "Japanese convenience store-inspired sandwich made with eggs, Kewpie Mayo, butte…" at bounding box center [243, 145] width 48 height 67
drag, startPoint x: 235, startPoint y: 138, endPoint x: 257, endPoint y: 138, distance: 21.4
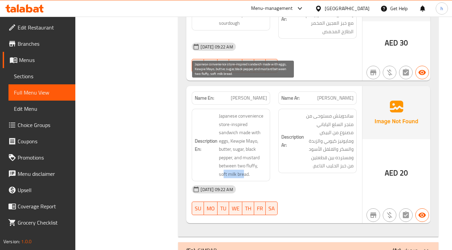
click at [257, 138] on span "Japanese convenience store-inspired sandwich made with eggs, Kewpie Mayo, butte…" at bounding box center [243, 145] width 48 height 67
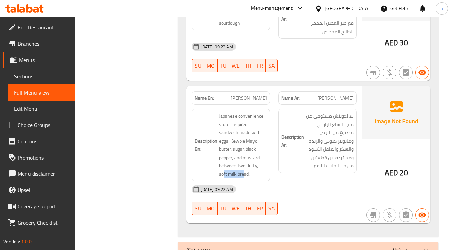
click at [379, 247] on div "(En): GIMBAP (Ar): جيمباب" at bounding box center [301, 251] width 231 height 8
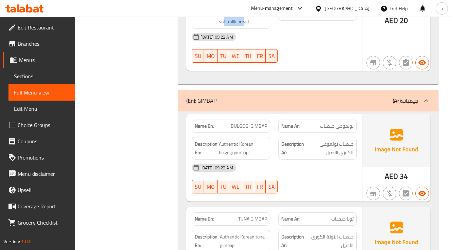
scroll to position [2369, 0]
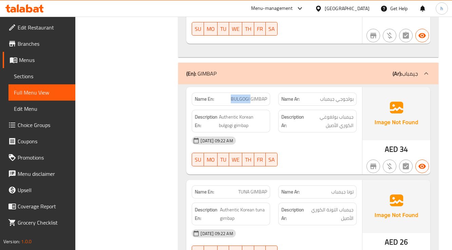
drag, startPoint x: 233, startPoint y: 59, endPoint x: 250, endPoint y: 61, distance: 17.1
click at [250, 96] on span "BULGOGI GIMBAP" at bounding box center [249, 99] width 36 height 7
click at [240, 113] on span "Authentic Korean bulgogi gimbap" at bounding box center [243, 121] width 48 height 17
drag, startPoint x: 224, startPoint y: 77, endPoint x: 266, endPoint y: 88, distance: 43.1
click at [266, 113] on span "Authentic Korean bulgogi gimbap" at bounding box center [243, 121] width 48 height 17
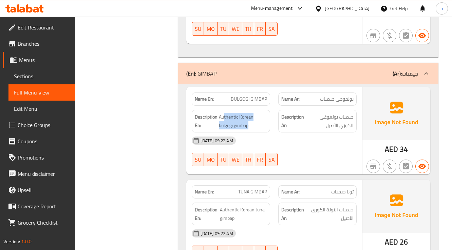
scroll to position [2396, 0]
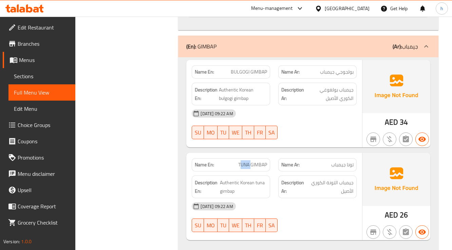
drag, startPoint x: 242, startPoint y: 128, endPoint x: 251, endPoint y: 129, distance: 9.2
click at [251, 162] on span "TUNA GIMBAP" at bounding box center [252, 165] width 29 height 7
drag, startPoint x: 256, startPoint y: 128, endPoint x: 262, endPoint y: 129, distance: 6.3
click at [262, 162] on span "TUNA GIMBAP" at bounding box center [252, 165] width 29 height 7
drag, startPoint x: 221, startPoint y: 145, endPoint x: 270, endPoint y: 151, distance: 49.2
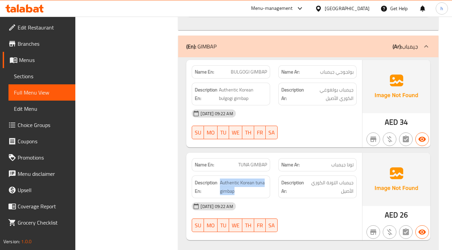
click at [269, 176] on div "Description En: Authentic Korean tuna gimbap" at bounding box center [231, 187] width 78 height 23
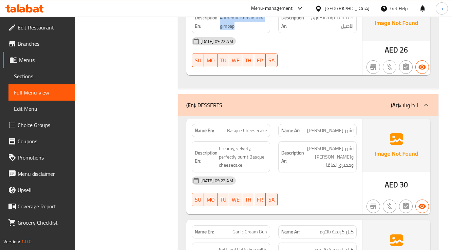
scroll to position [2586, 0]
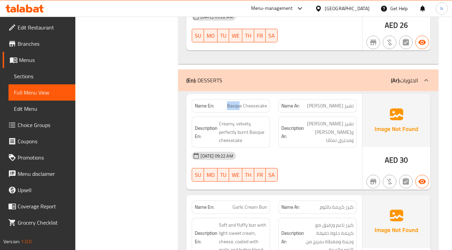
drag, startPoint x: 225, startPoint y: 67, endPoint x: 240, endPoint y: 68, distance: 14.3
click at [240, 102] on p "Name En: Basque Cheesecake" at bounding box center [231, 105] width 72 height 7
drag, startPoint x: 247, startPoint y: 67, endPoint x: 262, endPoint y: 67, distance: 14.9
click at [262, 102] on span "Basque Cheesecake" at bounding box center [247, 105] width 40 height 7
click at [247, 102] on span "Basque Cheesecake" at bounding box center [247, 105] width 40 height 7
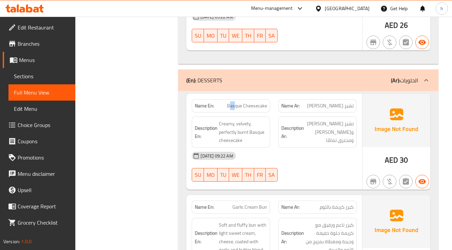
drag, startPoint x: 231, startPoint y: 69, endPoint x: 234, endPoint y: 68, distance: 3.7
click at [234, 102] on span "Basque Cheesecake" at bounding box center [247, 105] width 40 height 7
drag, startPoint x: 224, startPoint y: 86, endPoint x: 231, endPoint y: 86, distance: 6.4
click at [231, 120] on span "Creamy, velvety, perfectly burnt Basque cheesecake" at bounding box center [243, 132] width 48 height 25
drag, startPoint x: 241, startPoint y: 100, endPoint x: 216, endPoint y: 102, distance: 24.8
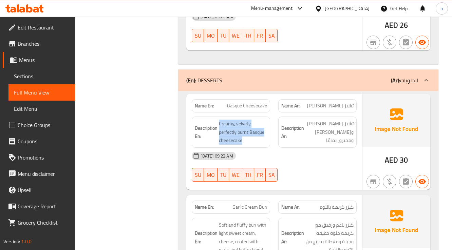
click at [216, 120] on h6 "Description En: Creamy, velvety, perfectly burnt Basque cheesecake" at bounding box center [231, 132] width 72 height 25
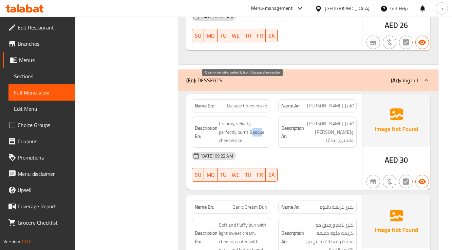
drag, startPoint x: 251, startPoint y: 94, endPoint x: 261, endPoint y: 94, distance: 10.2
click at [261, 120] on span "Creamy, velvety, perfectly burnt Basque cheesecake" at bounding box center [243, 132] width 48 height 25
drag, startPoint x: 220, startPoint y: 84, endPoint x: 248, endPoint y: 92, distance: 29.4
click at [248, 120] on span "Creamy, velvety, perfectly burnt Basque cheesecake" at bounding box center [243, 132] width 48 height 25
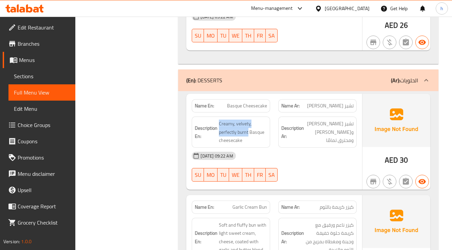
drag, startPoint x: 336, startPoint y: 94, endPoint x: 311, endPoint y: 109, distance: 28.6
click at [311, 109] on div "Name En: Basque Cheesecake Name Ar: تشيز كيك باسك Description En: Creamy, velve…" at bounding box center [273, 142] width 175 height 96
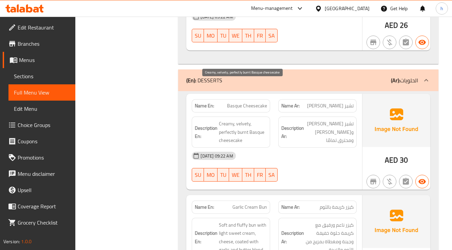
click at [244, 120] on span "Creamy, velvety, perfectly burnt Basque cheesecake" at bounding box center [243, 132] width 48 height 25
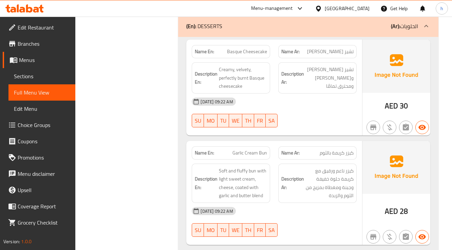
scroll to position [2667, 0]
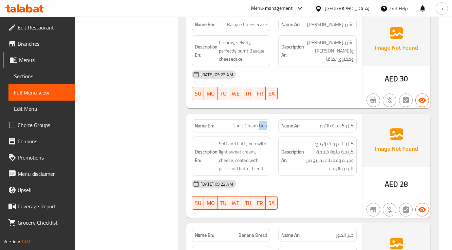
drag, startPoint x: 260, startPoint y: 87, endPoint x: 266, endPoint y: 87, distance: 6.5
click at [266, 123] on span "Garlic Cream Bun" at bounding box center [249, 126] width 35 height 7
drag, startPoint x: 244, startPoint y: 88, endPoint x: 225, endPoint y: 93, distance: 19.5
click at [225, 119] on div "Name En: Garlic Cream Bun" at bounding box center [231, 125] width 78 height 13
click at [230, 140] on span "Soft and fluffy bun with light sweet cream, cheese, coated with garlic and butt…" at bounding box center [243, 156] width 48 height 33
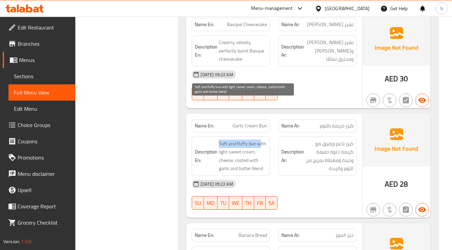
drag, startPoint x: 217, startPoint y: 105, endPoint x: 259, endPoint y: 107, distance: 42.1
click at [259, 140] on h6 "Description En: Soft and fluffy bun with light sweet cream, cheese, coated with…" at bounding box center [231, 156] width 72 height 33
drag, startPoint x: 239, startPoint y: 115, endPoint x: 250, endPoint y: 117, distance: 10.9
click at [250, 140] on span "Soft and fluffy bun with light sweet cream, cheese, coated with garlic and butt…" at bounding box center [243, 156] width 48 height 33
drag, startPoint x: 224, startPoint y: 123, endPoint x: 230, endPoint y: 121, distance: 6.3
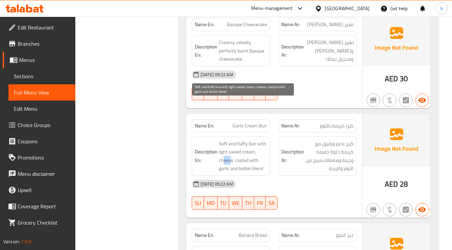
click at [230, 140] on span "Soft and fluffy bun with light sweet cream, cheese, coated with garlic and butt…" at bounding box center [243, 156] width 48 height 33
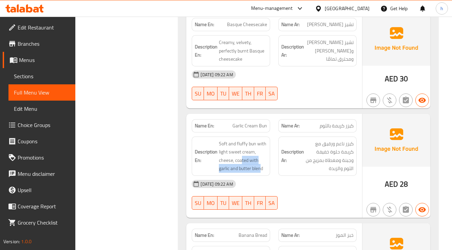
drag, startPoint x: 241, startPoint y: 122, endPoint x: 261, endPoint y: 134, distance: 23.2
click at [261, 137] on div "Description En: Soft and fluffy bun with light sweet cream, cheese, coated with…" at bounding box center [231, 156] width 78 height 39
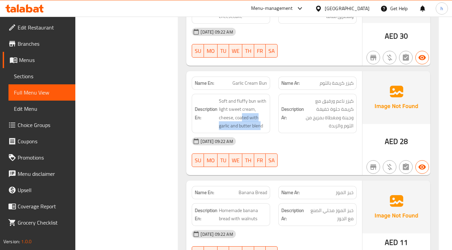
scroll to position [2716, 0]
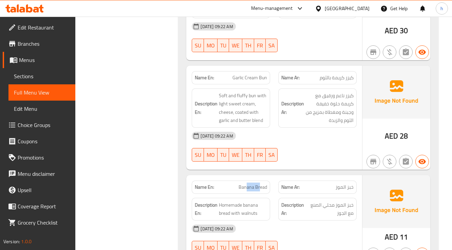
drag, startPoint x: 246, startPoint y: 149, endPoint x: 265, endPoint y: 151, distance: 19.4
click at [265, 184] on span "Banana Bread" at bounding box center [253, 187] width 29 height 7
click at [249, 201] on span "Homemade banana bread with walnuts" at bounding box center [243, 209] width 48 height 17
drag, startPoint x: 220, startPoint y: 166, endPoint x: 272, endPoint y: 166, distance: 51.6
click at [272, 194] on div "Description En: Homemade banana bread with walnuts" at bounding box center [231, 209] width 87 height 31
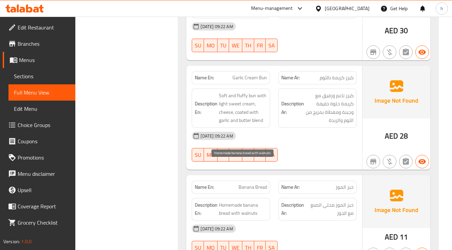
click at [238, 201] on span "Homemade banana bread with walnuts" at bounding box center [243, 209] width 48 height 17
drag, startPoint x: 228, startPoint y: 166, endPoint x: 237, endPoint y: 166, distance: 8.5
click at [237, 201] on span "Homemade banana bread with walnuts" at bounding box center [243, 209] width 48 height 17
drag, startPoint x: 248, startPoint y: 166, endPoint x: 261, endPoint y: 172, distance: 14.1
click at [261, 201] on span "Homemade banana bread with walnuts" at bounding box center [243, 209] width 48 height 17
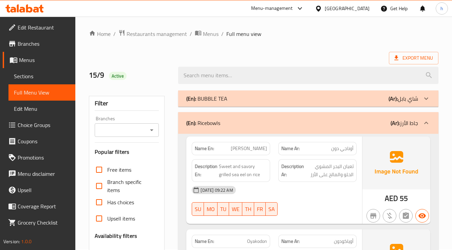
scroll to position [0, 0]
click at [379, 100] on div "(En): BUBBLE TEA (Ar): شاي بابل" at bounding box center [301, 99] width 231 height 8
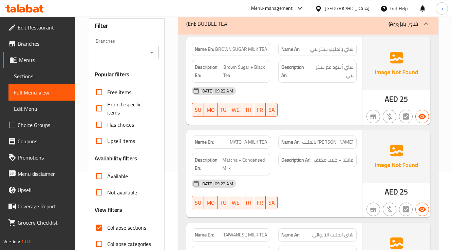
scroll to position [27, 0]
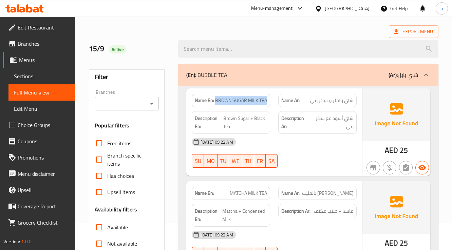
drag, startPoint x: 216, startPoint y: 104, endPoint x: 272, endPoint y: 106, distance: 56.4
click at [272, 106] on div "Name En: BROWN SUGAR MILK TEA" at bounding box center [231, 100] width 87 height 21
click at [259, 104] on span "BROWN SUGAR MILK TEA" at bounding box center [241, 100] width 52 height 7
drag, startPoint x: 224, startPoint y: 115, endPoint x: 244, endPoint y: 113, distance: 20.1
click at [244, 113] on div "Description En: Brown Sugar + Black Tea" at bounding box center [231, 122] width 78 height 23
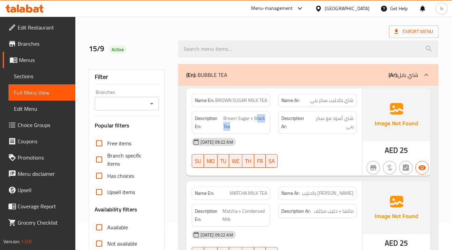
drag, startPoint x: 256, startPoint y: 112, endPoint x: 267, endPoint y: 124, distance: 16.8
click at [267, 124] on div "Description En: Brown Sugar + Black Tea" at bounding box center [231, 122] width 78 height 23
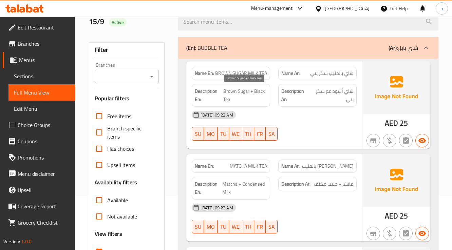
click at [249, 92] on span "Brown Sugar + Black Tea" at bounding box center [245, 95] width 44 height 17
drag, startPoint x: 248, startPoint y: 91, endPoint x: 214, endPoint y: 91, distance: 34.6
click at [214, 91] on h6 "Description En: Brown Sugar + Black Tea" at bounding box center [231, 95] width 72 height 17
drag, startPoint x: 258, startPoint y: 91, endPoint x: 267, endPoint y: 100, distance: 13.4
click at [267, 100] on div "Description En: Brown Sugar + Black Tea" at bounding box center [231, 95] width 78 height 23
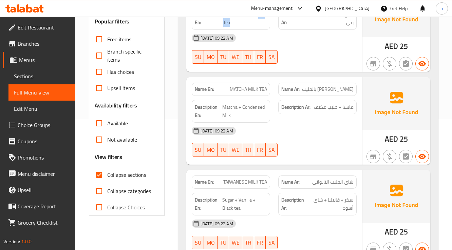
scroll to position [136, 0]
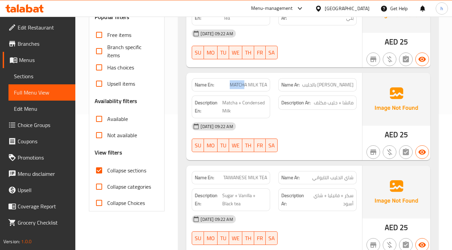
drag, startPoint x: 231, startPoint y: 85, endPoint x: 245, endPoint y: 88, distance: 14.6
click at [244, 88] on span "MATCHA MILK TEA" at bounding box center [248, 84] width 37 height 7
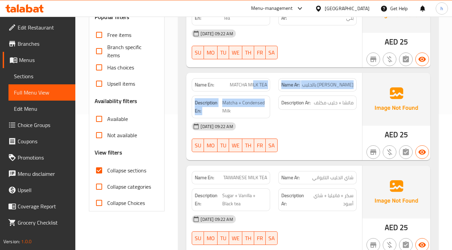
drag, startPoint x: 253, startPoint y: 88, endPoint x: 267, endPoint y: 92, distance: 14.5
click at [267, 92] on div "Name En: MATCHA MILK TEA Name Ar: شاي ماتشا بالحليب Description En: Matcha + Co…" at bounding box center [273, 117] width 175 height 88
click at [258, 96] on div "Description En: Matcha + Condensed Milk" at bounding box center [231, 107] width 78 height 23
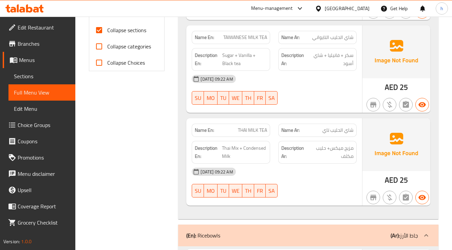
scroll to position [326, 0]
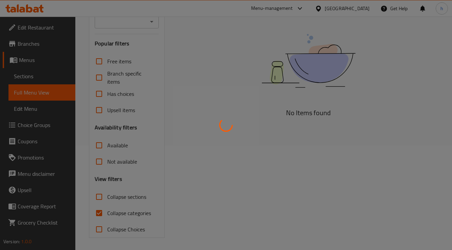
scroll to position [106, 0]
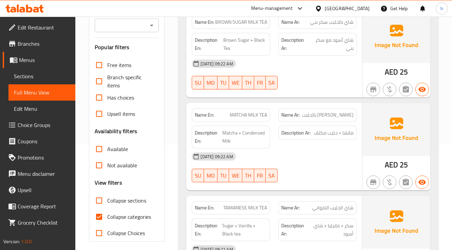
click at [105, 217] on input "Collapse categories" at bounding box center [99, 217] width 16 height 16
checkbox input "false"
click at [51, 77] on span "Sections" at bounding box center [42, 76] width 56 height 8
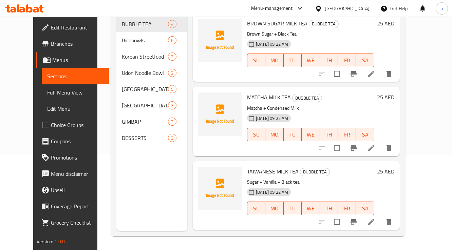
scroll to position [95, 0]
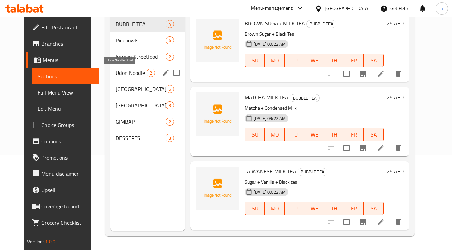
click at [119, 70] on span "Udon Noodle Bowl" at bounding box center [131, 73] width 31 height 8
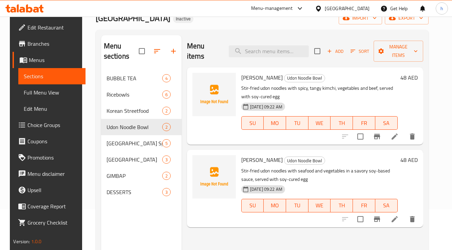
scroll to position [41, 0]
click at [398, 217] on icon at bounding box center [395, 220] width 6 height 6
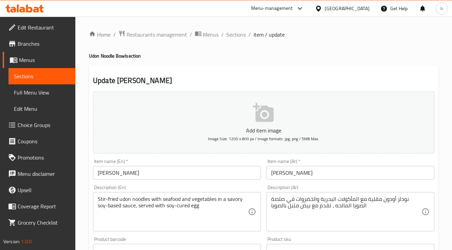
click at [270, 199] on div "نودلز أودون مقلية مع المأكولات البحرية والخضروات في صلصة الصويا المالحه ، تقدم …" at bounding box center [350, 211] width 168 height 39
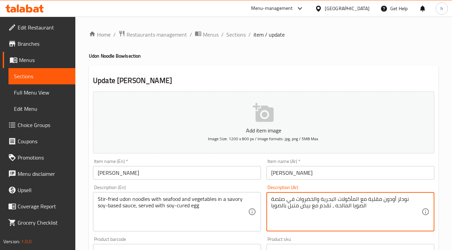
click at [379, 204] on textarea "نودلز أودون مقلية مع المأكولات البحرية والخضروات في صلصة الصويا المالحه ، تقدم …" at bounding box center [346, 212] width 150 height 32
click at [367, 207] on textarea "نودلز أودون مقلية مع المأكولات البحرية والخضروات في صلصة الصويا المالحه ، تقدم …" at bounding box center [346, 212] width 150 height 32
click at [273, 198] on textarea "نودلز أودون مقلية مع المأكولات البحرية والخضروات في صلصة الصويا المالحه ، تقدم …" at bounding box center [346, 212] width 150 height 32
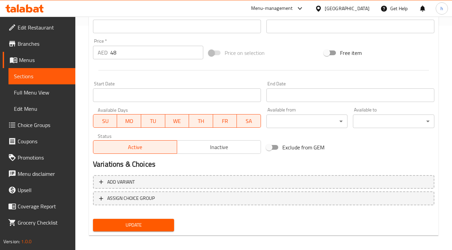
scroll to position [229, 0]
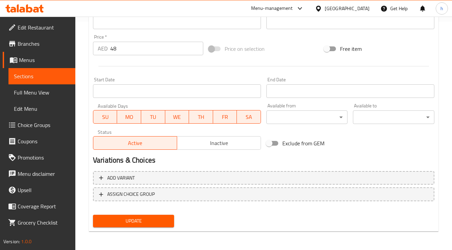
type textarea "نودلز أودون مقلية مع المأكولات البحرية والخضروات في صلصه بقاعده الصويا المالحه …"
click at [167, 213] on div "Update" at bounding box center [133, 221] width 87 height 18
click at [164, 219] on span "Update" at bounding box center [133, 221] width 70 height 8
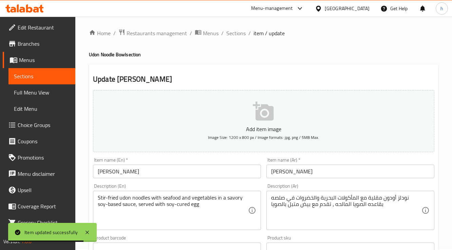
scroll to position [0, 0]
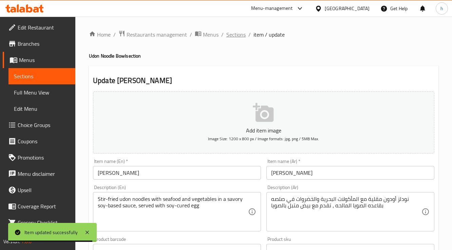
click at [240, 31] on span "Sections" at bounding box center [235, 35] width 19 height 8
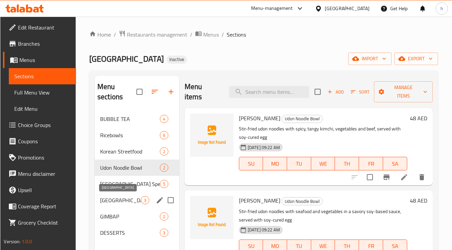
click at [121, 200] on span "Seoul Street Sandwiches" at bounding box center [120, 200] width 41 height 8
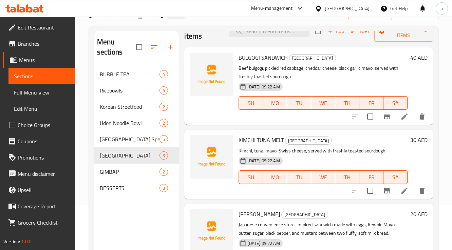
scroll to position [54, 0]
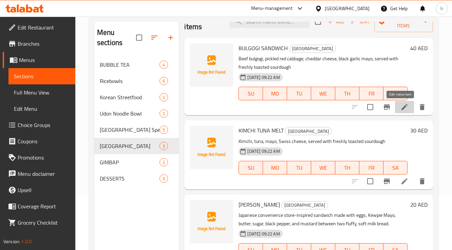
click at [401, 109] on icon at bounding box center [404, 107] width 6 height 6
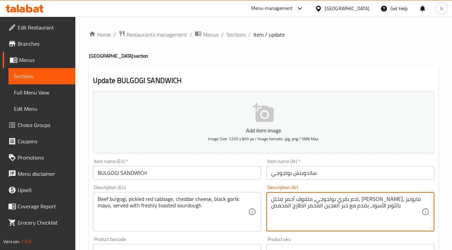
drag, startPoint x: 348, startPoint y: 206, endPoint x: 307, endPoint y: 209, distance: 40.8
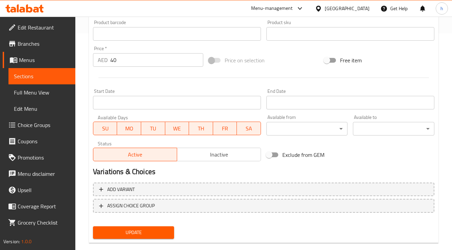
scroll to position [229, 0]
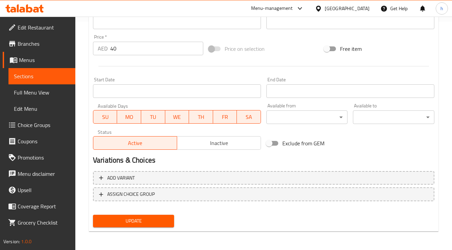
type textarea "لحم بقري بولجوجي، ملفوف أحمر مخلل، جبن شيدر، مايونيز بالثوم الأسود، يقدم مع ساو…"
click at [167, 227] on button "Update" at bounding box center [133, 221] width 81 height 13
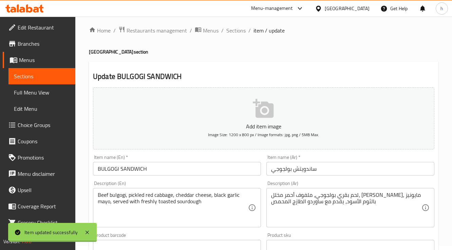
scroll to position [0, 0]
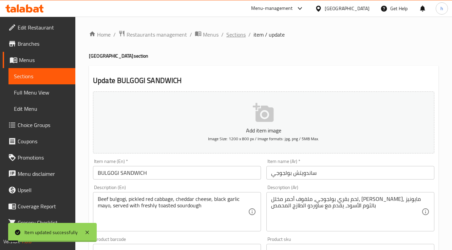
click at [242, 37] on span "Sections" at bounding box center [235, 35] width 19 height 8
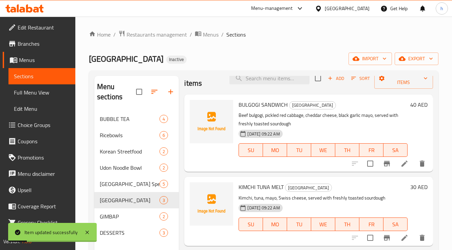
scroll to position [16, 0]
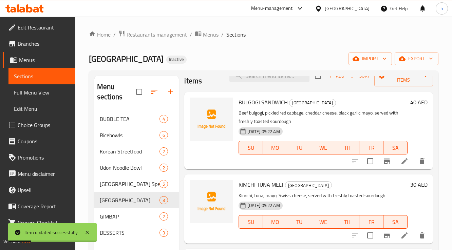
click at [399, 231] on li at bounding box center [404, 236] width 19 height 12
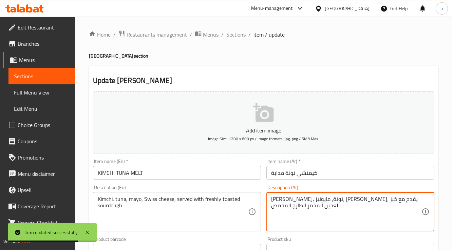
drag, startPoint x: 312, startPoint y: 199, endPoint x: 292, endPoint y: 206, distance: 21.4
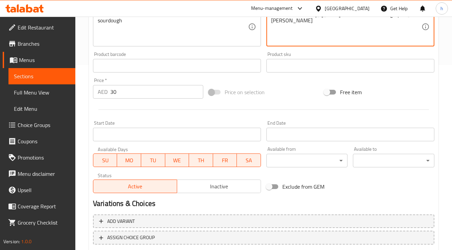
scroll to position [229, 0]
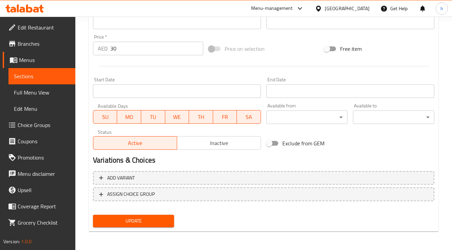
type textarea "كيمتشي، تونة، مايونيز، جبن سويسري، يقدم مع ساوردو المحمص"
click at [174, 227] on div "Update" at bounding box center [133, 221] width 87 height 18
click at [170, 224] on button "Update" at bounding box center [133, 221] width 81 height 13
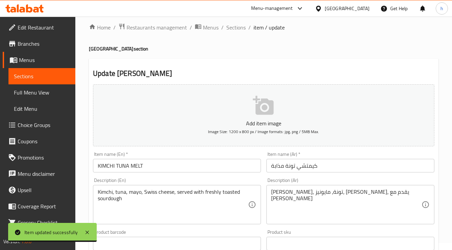
scroll to position [0, 0]
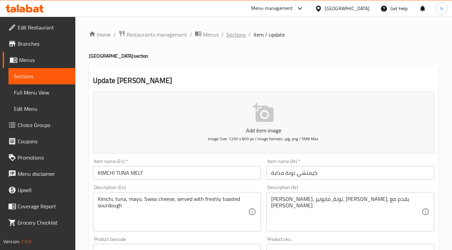
click at [242, 35] on span "Sections" at bounding box center [235, 35] width 19 height 8
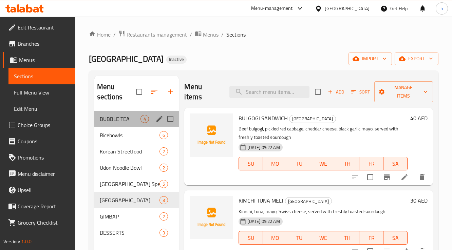
click at [126, 126] on div "BUBBLE TEA 4" at bounding box center [136, 119] width 84 height 16
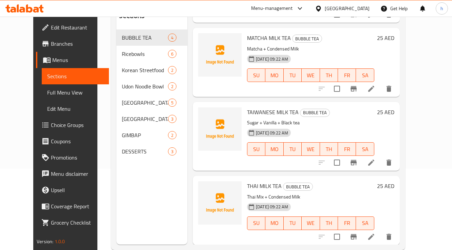
scroll to position [95, 0]
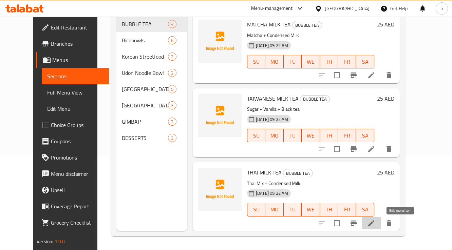
click at [375, 221] on icon at bounding box center [371, 224] width 8 height 8
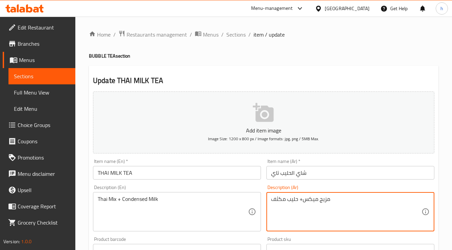
click at [312, 196] on textarea "مزيج ميكس+ حليب مكثف" at bounding box center [346, 212] width 150 height 32
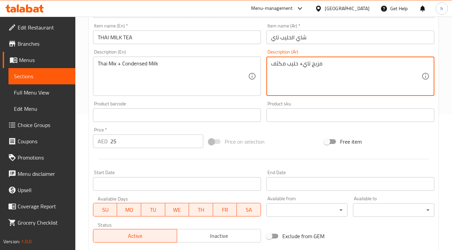
scroll to position [229, 0]
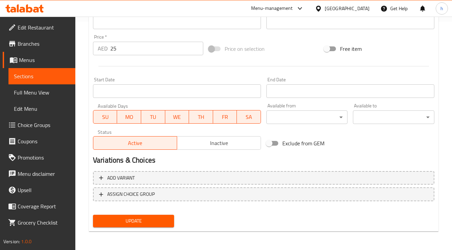
type textarea "مزيج تاي+ حليب مكثف"
click at [157, 212] on div "Add variant ASSIGN CHOICE GROUP" at bounding box center [263, 191] width 347 height 44
click at [157, 218] on span "Update" at bounding box center [133, 221] width 70 height 8
click at [114, 214] on div "Update" at bounding box center [133, 221] width 87 height 18
click at [115, 214] on div "Update" at bounding box center [133, 221] width 87 height 18
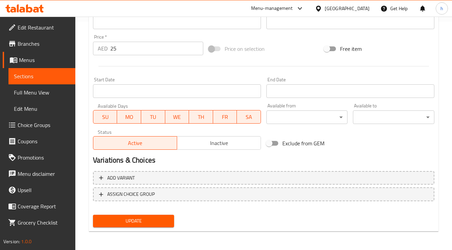
click at [115, 214] on div "Update" at bounding box center [133, 221] width 87 height 18
click at [123, 229] on div "Update" at bounding box center [133, 221] width 87 height 18
click at [132, 227] on button "Update" at bounding box center [133, 221] width 81 height 13
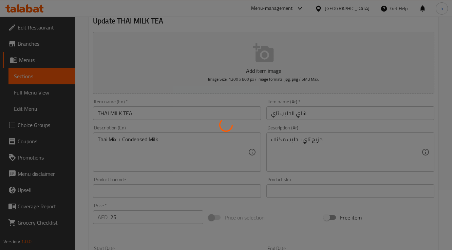
scroll to position [0, 0]
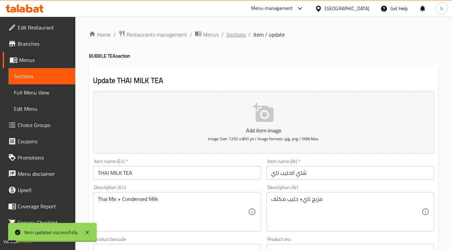
click at [242, 35] on span "Sections" at bounding box center [235, 35] width 19 height 8
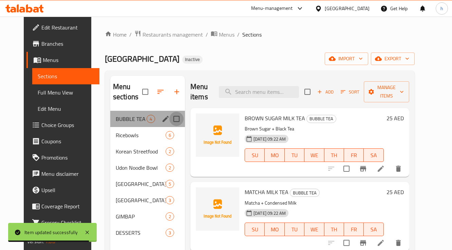
click at [169, 121] on input "Menu sections" at bounding box center [176, 119] width 14 height 14
checkbox input "true"
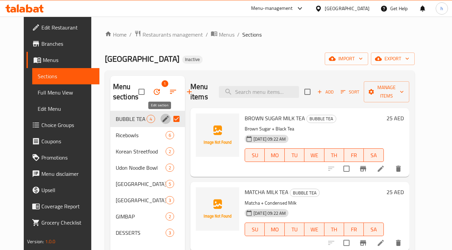
click at [162, 121] on icon "edit" at bounding box center [166, 119] width 8 height 8
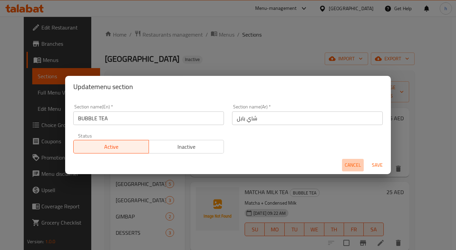
click at [359, 166] on span "Cancel" at bounding box center [353, 165] width 16 height 8
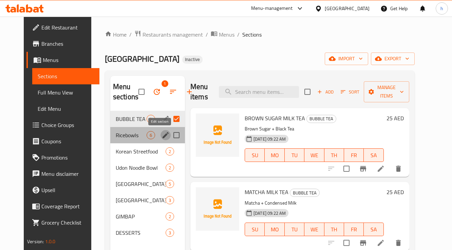
click at [162, 136] on icon "edit" at bounding box center [166, 135] width 8 height 8
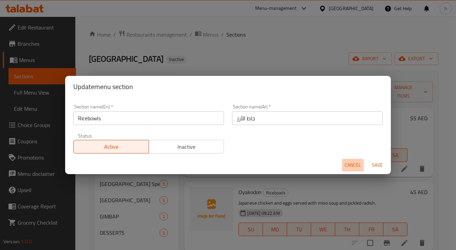
click at [355, 164] on span "Cancel" at bounding box center [353, 165] width 16 height 8
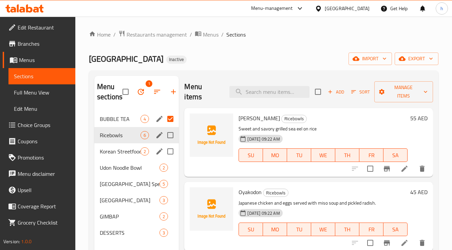
click at [164, 151] on input "Menu sections" at bounding box center [170, 152] width 14 height 14
checkbox input "true"
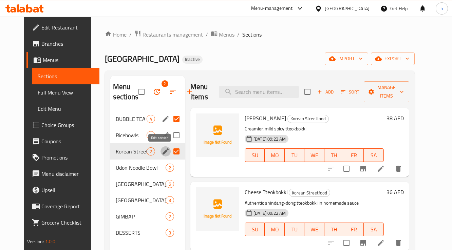
click at [162, 150] on icon "edit" at bounding box center [166, 152] width 8 height 8
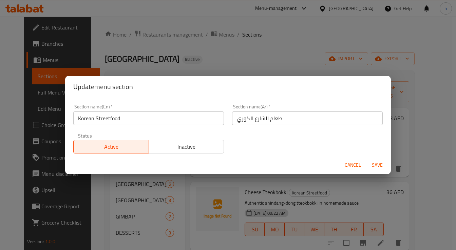
click at [359, 164] on span "Cancel" at bounding box center [353, 165] width 16 height 8
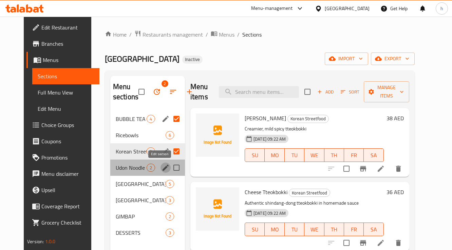
click at [162, 165] on icon "edit" at bounding box center [166, 168] width 8 height 8
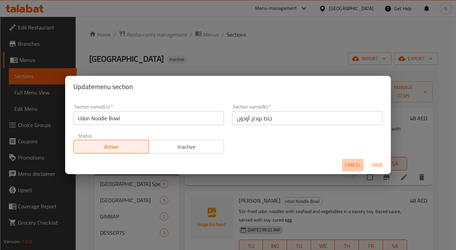
click at [350, 164] on span "Cancel" at bounding box center [353, 165] width 16 height 8
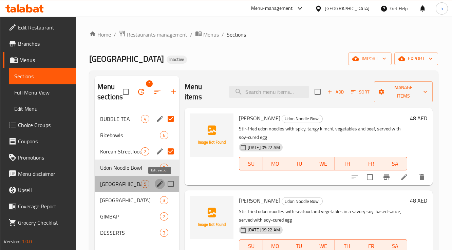
click at [159, 182] on icon "edit" at bounding box center [160, 184] width 8 height 8
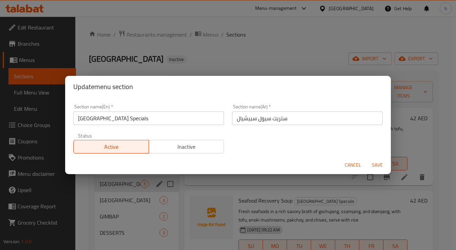
click at [264, 118] on input "ستريت سيول سبيشيال" at bounding box center [307, 119] width 151 height 14
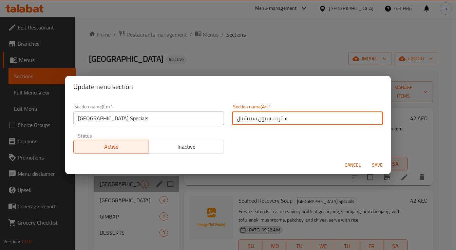
click at [264, 118] on input "ستريت سيول سبيشيال" at bounding box center [307, 119] width 151 height 14
click at [284, 120] on input "ستريت سبيشيال" at bounding box center [307, 119] width 151 height 14
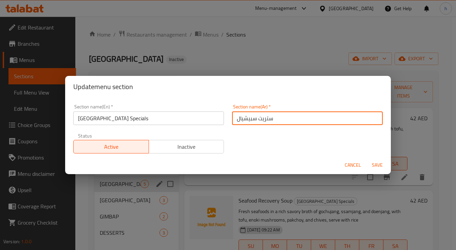
paste input "سيول"
click at [236, 119] on input "ستريت سبيشيال" at bounding box center [307, 119] width 151 height 14
paste input "سيول"
type input "سيول ستريت سبيشيال"
click at [380, 165] on span "Save" at bounding box center [377, 165] width 16 height 8
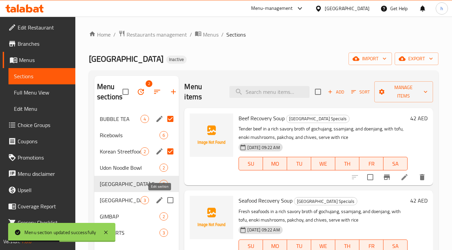
click at [162, 202] on icon "edit" at bounding box center [159, 200] width 8 height 8
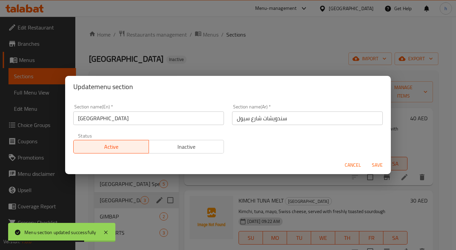
click at [255, 120] on input "سندويشات شارع سيول" at bounding box center [307, 119] width 151 height 14
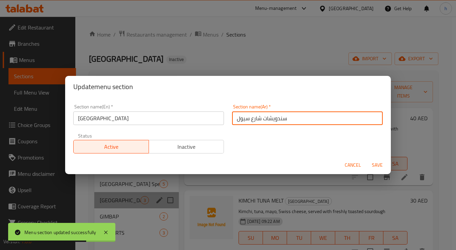
click at [255, 120] on input "سندويشات شارع سيول" at bounding box center [307, 119] width 151 height 14
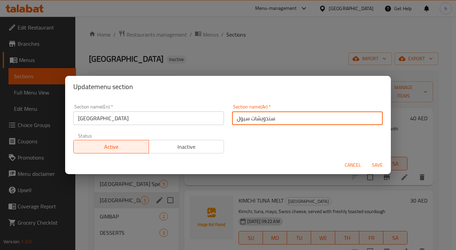
click at [235, 119] on input "سندويشات سيول" at bounding box center [307, 119] width 151 height 14
click at [288, 121] on input "سندويشات سيول" at bounding box center [307, 119] width 151 height 14
type input "سندويشات سيول ستريت"
click at [379, 167] on span "Save" at bounding box center [377, 165] width 16 height 8
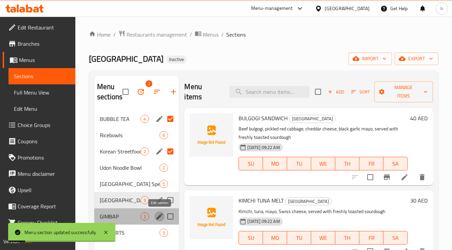
click at [160, 216] on icon "edit" at bounding box center [159, 217] width 6 height 6
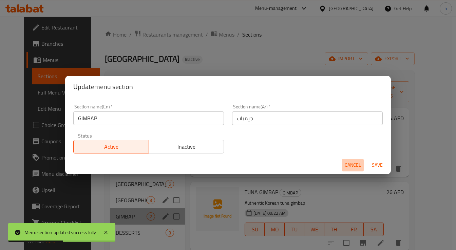
click at [361, 168] on button "Cancel" at bounding box center [353, 165] width 22 height 13
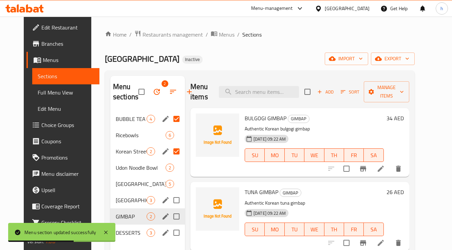
click at [163, 233] on icon "edit" at bounding box center [166, 233] width 6 height 6
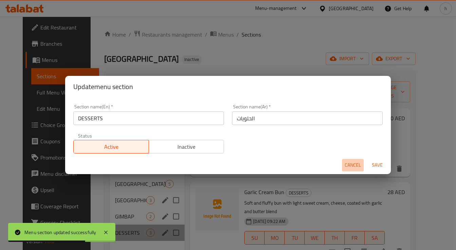
click at [360, 167] on span "Cancel" at bounding box center [353, 165] width 16 height 8
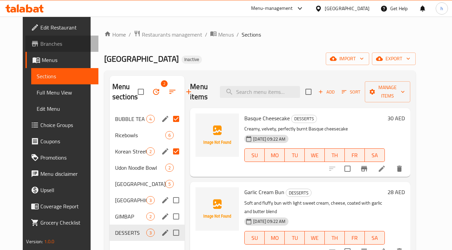
click at [43, 46] on span "Branches" at bounding box center [66, 44] width 52 height 8
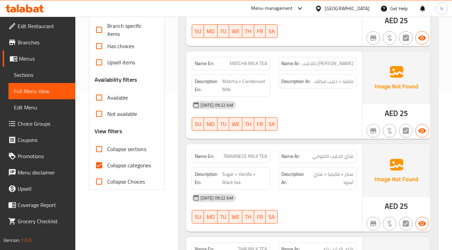
scroll to position [163, 0]
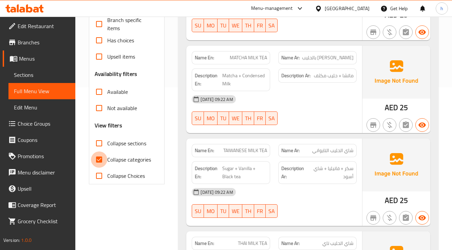
click at [100, 163] on input "Collapse categories" at bounding box center [99, 160] width 16 height 16
checkbox input "false"
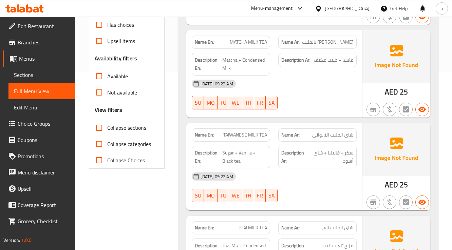
scroll to position [136, 0]
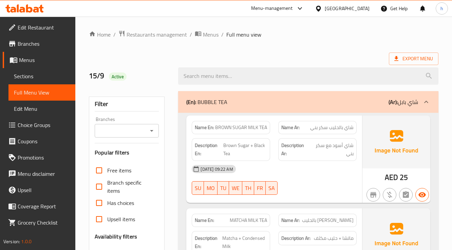
click at [58, 29] on span "Edit Restaurant" at bounding box center [44, 27] width 52 height 8
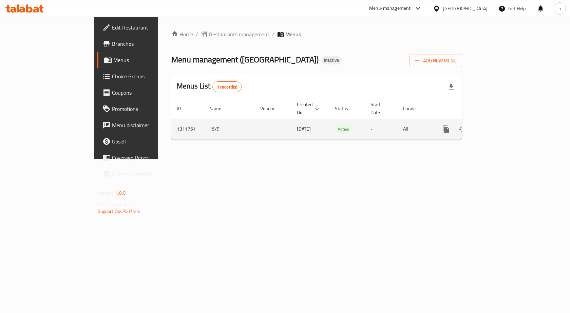
click at [503, 126] on div "enhanced table" at bounding box center [470, 129] width 65 height 16
click at [503, 125] on link "enhanced table" at bounding box center [495, 129] width 16 height 16
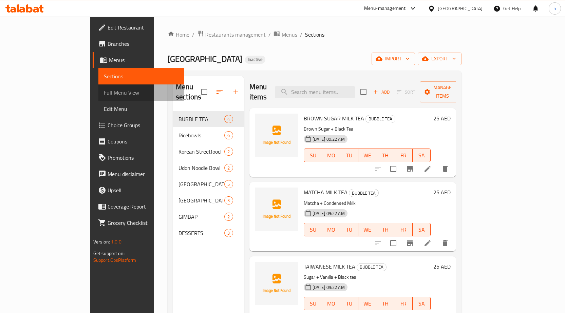
click at [104, 89] on span "Full Menu View" at bounding box center [141, 93] width 75 height 8
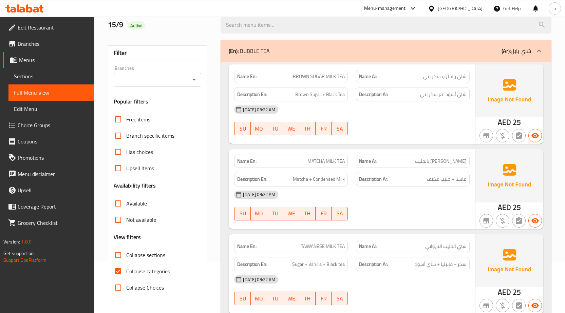
scroll to position [68, 0]
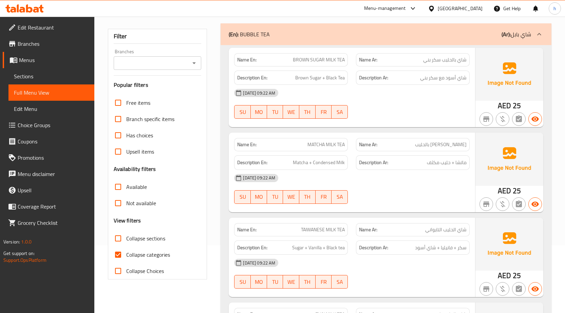
click at [120, 257] on input "Collapse categories" at bounding box center [118, 255] width 16 height 16
checkbox input "false"
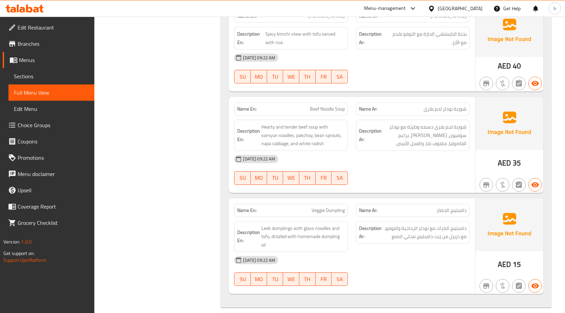
scroll to position [0, 0]
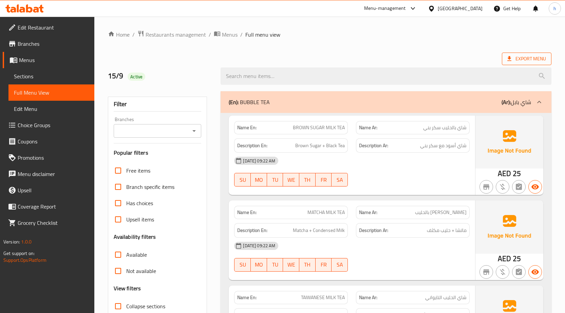
click at [538, 53] on span "Export Menu" at bounding box center [527, 59] width 50 height 13
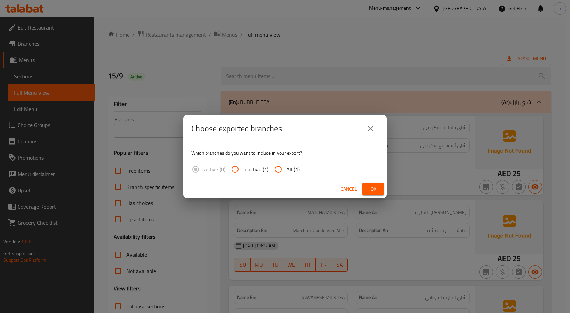
click at [291, 170] on span "All (1)" at bounding box center [292, 169] width 13 height 8
click at [286, 170] on input "All (1)" at bounding box center [278, 169] width 16 height 16
radio input "true"
click at [376, 191] on span "Ok" at bounding box center [373, 189] width 11 height 8
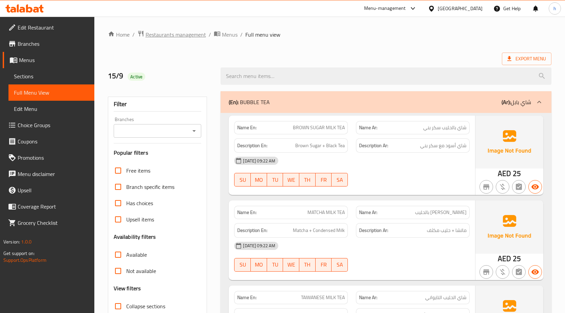
click at [178, 34] on span "Restaurants management" at bounding box center [176, 35] width 60 height 8
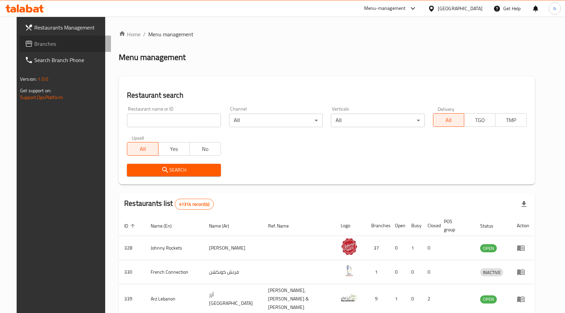
click at [19, 43] on link "Branches" at bounding box center [65, 44] width 92 height 16
